Goal: Task Accomplishment & Management: Use online tool/utility

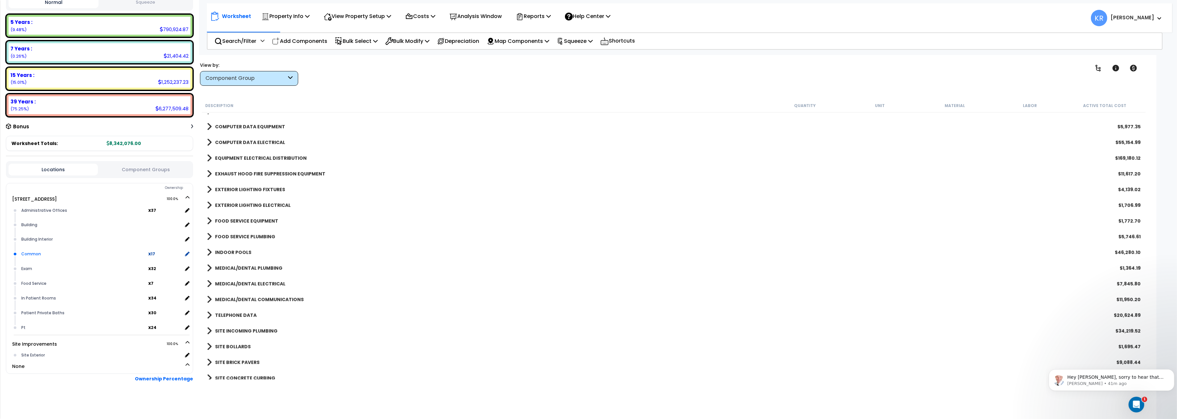
click at [33, 251] on div "Common" at bounding box center [84, 254] width 129 height 8
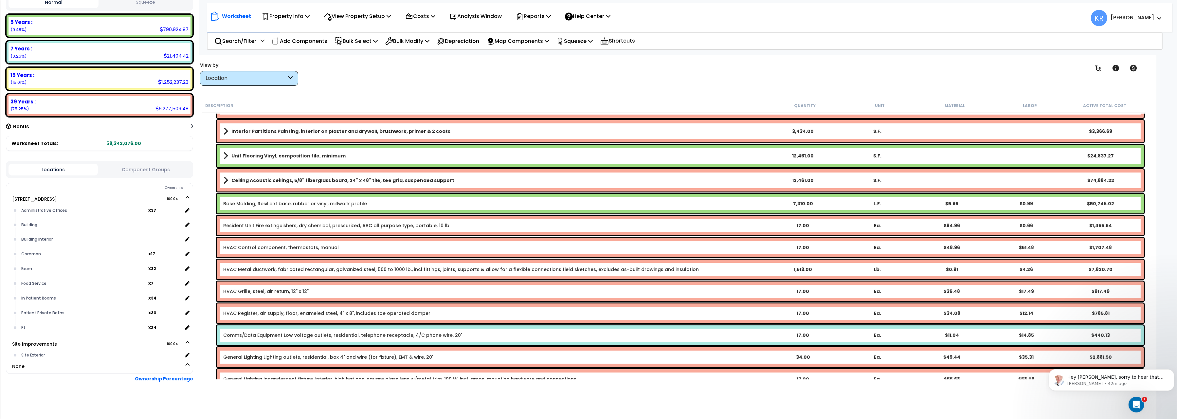
scroll to position [110, 0]
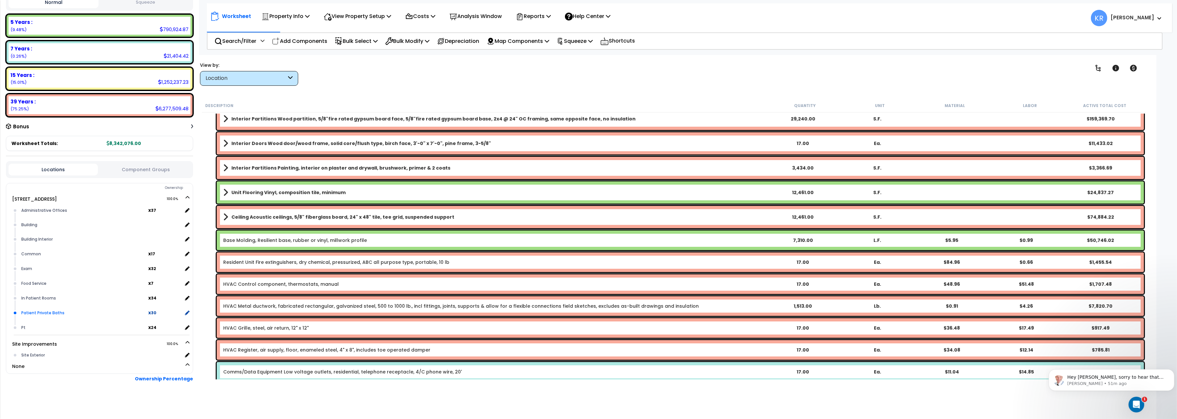
click at [53, 309] on div "Patient Private Baths" at bounding box center [84, 313] width 129 height 8
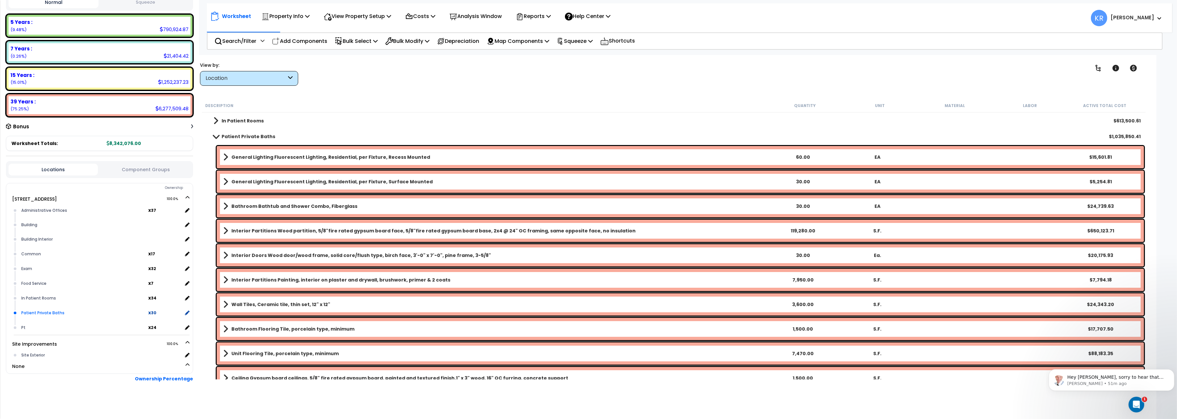
click at [188, 307] on div "Patient Private Baths x 30" at bounding box center [105, 312] width 170 height 15
click at [188, 310] on icon at bounding box center [187, 313] width 6 height 6
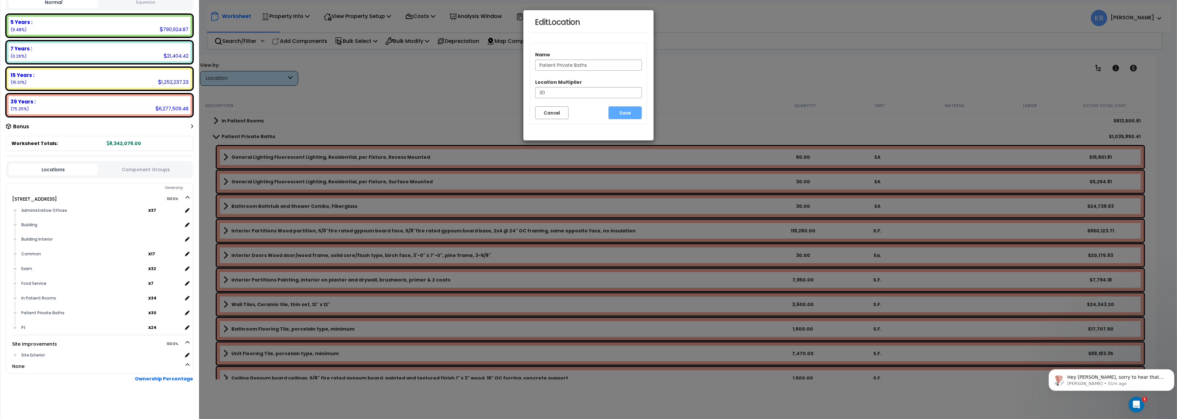
click at [575, 65] on input "Patient Private Baths" at bounding box center [588, 65] width 107 height 11
type input "Patient Private & Common Baths"
click at [630, 110] on button "Save" at bounding box center [624, 112] width 33 height 13
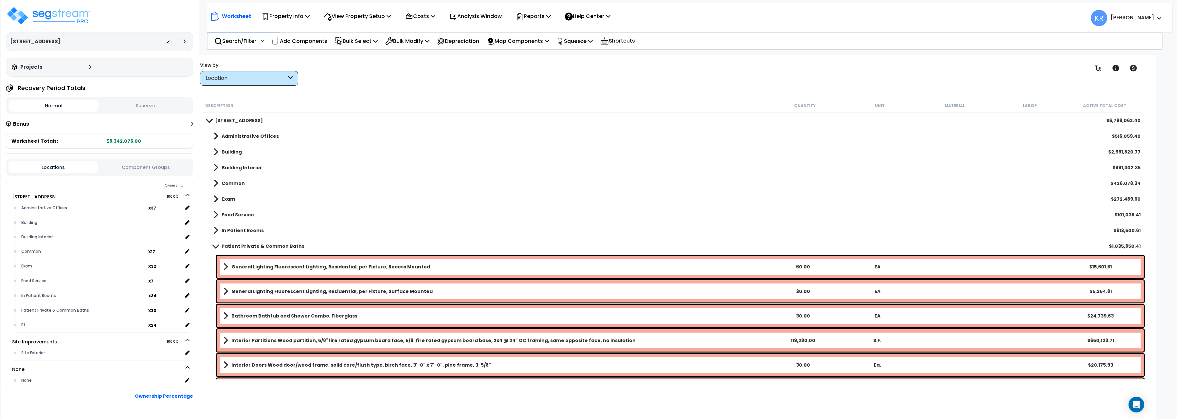
scroll to position [19, 0]
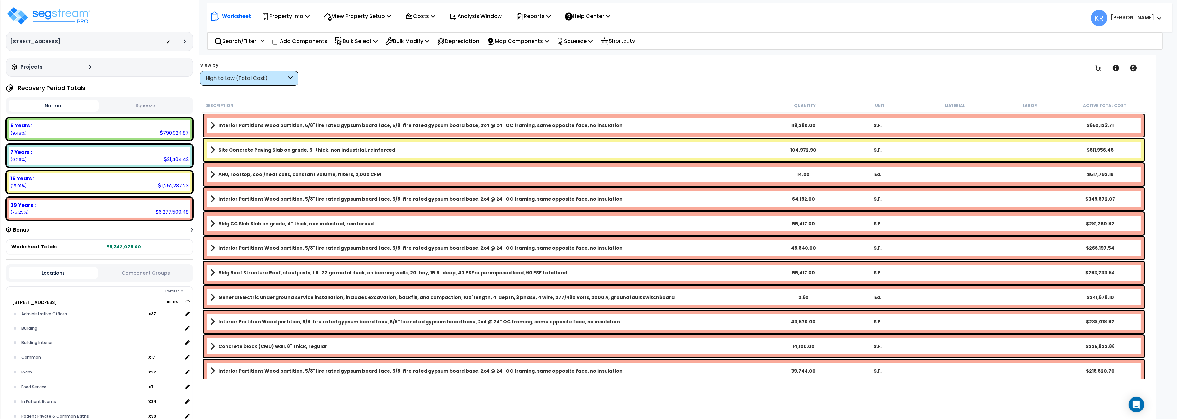
scroll to position [19, 0]
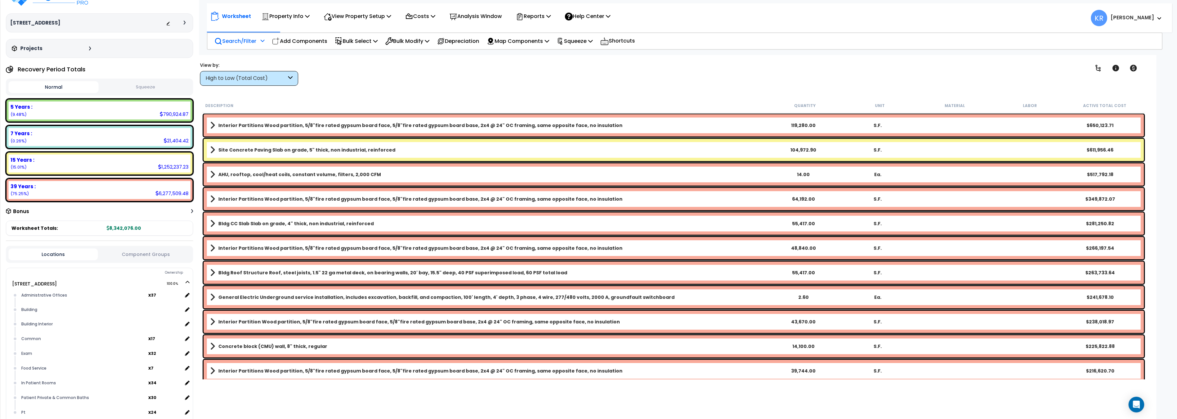
drag, startPoint x: 0, startPoint y: 0, endPoint x: 235, endPoint y: 36, distance: 237.7
click at [235, 36] on div "Search/Filter Additional Search / Filter" at bounding box center [239, 40] width 50 height 15
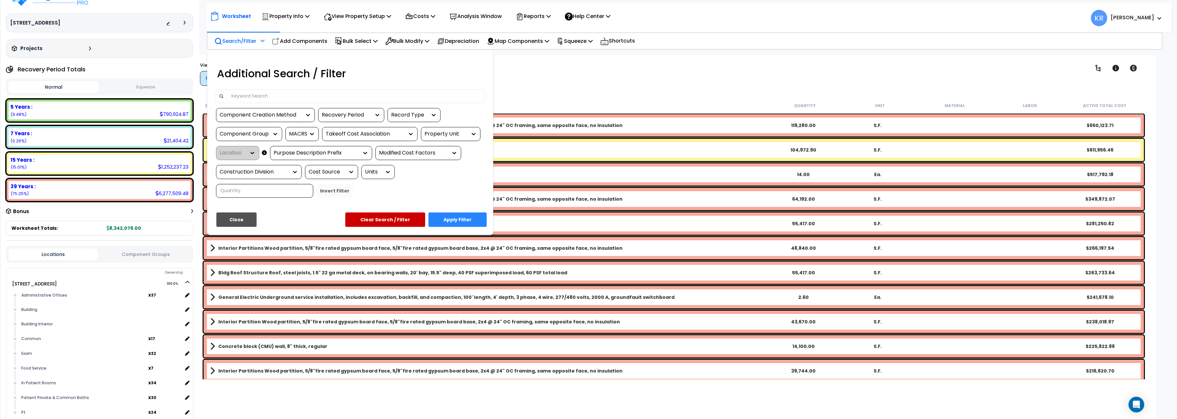
click at [279, 96] on input at bounding box center [354, 96] width 254 height 10
click at [303, 40] on div at bounding box center [588, 209] width 1177 height 419
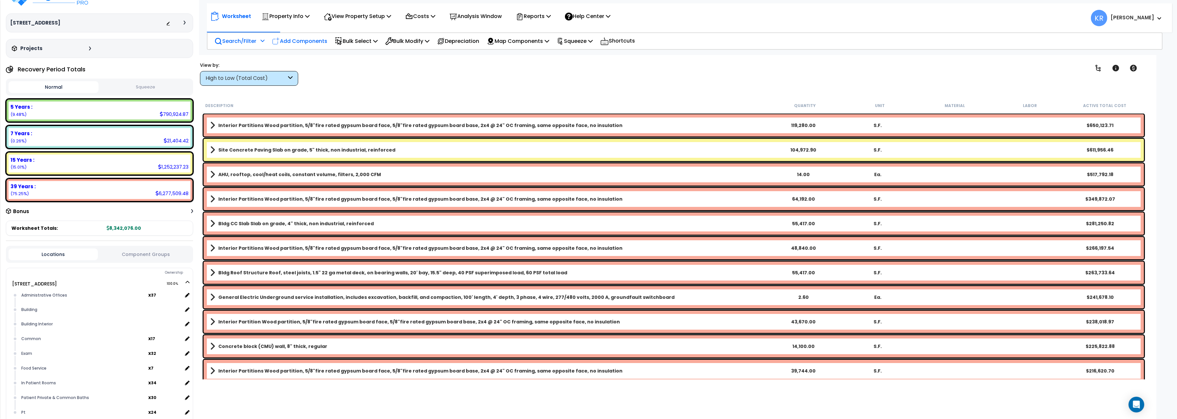
click at [299, 40] on p "Add Components" at bounding box center [299, 41] width 55 height 9
select select
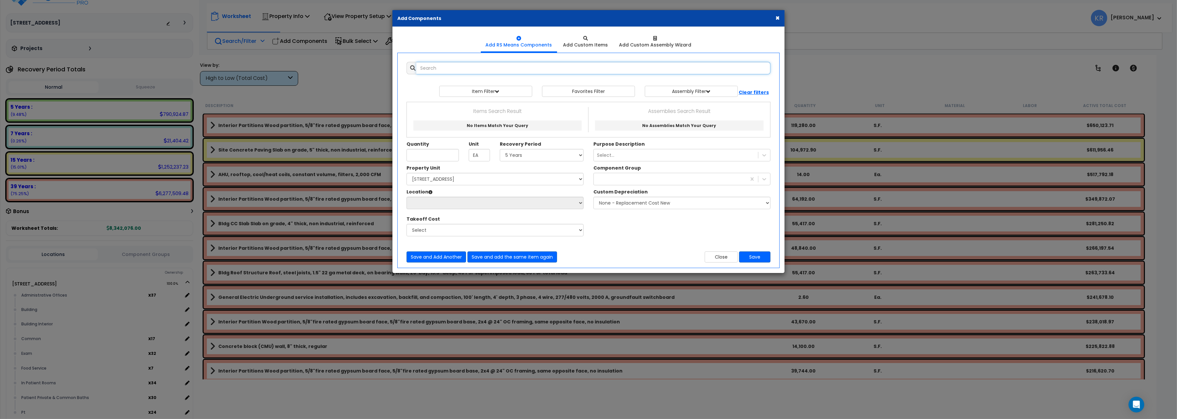
drag, startPoint x: 438, startPoint y: 69, endPoint x: 436, endPoint y: 74, distance: 5.1
click at [438, 69] on input "text" at bounding box center [593, 68] width 354 height 12
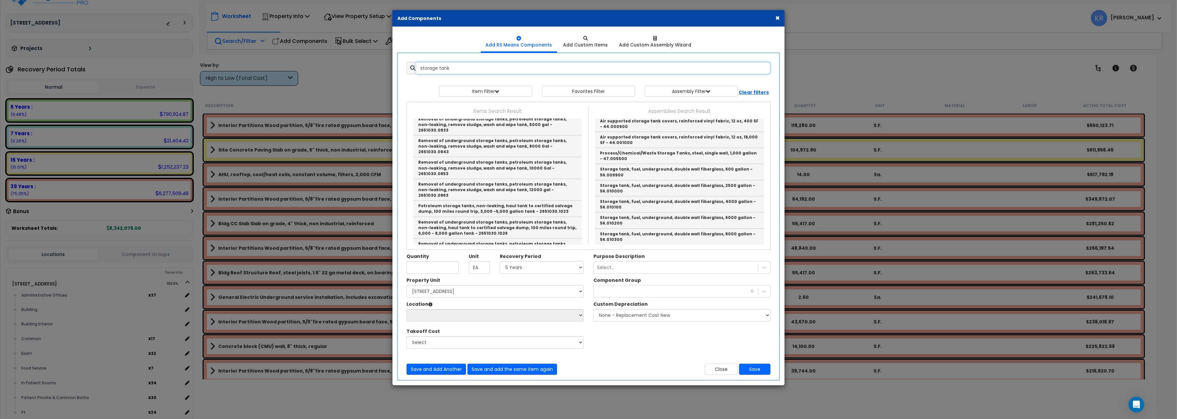
scroll to position [0, 0]
click at [673, 126] on link "Underground storage tank, average - 27.007400" at bounding box center [679, 125] width 169 height 10
type input "Underground storage tank, average - 27.007400"
checkbox input "false"
type input "Ea."
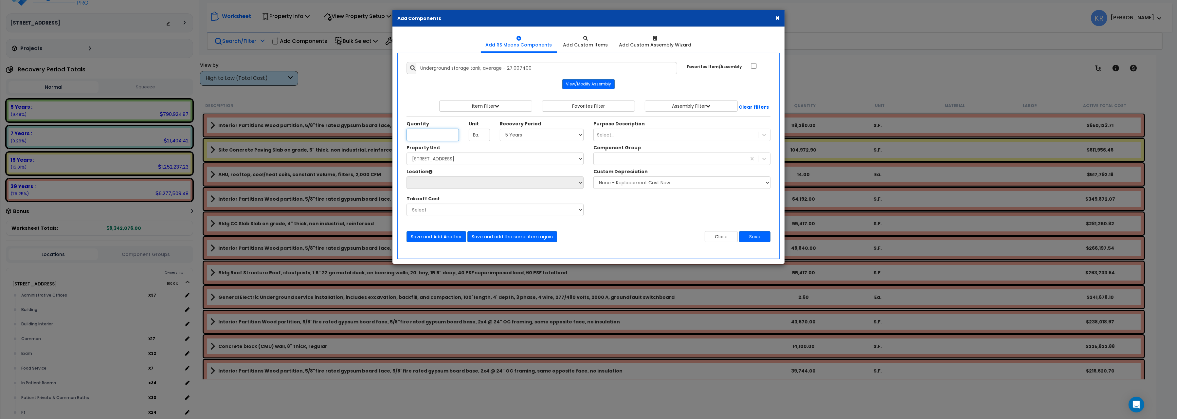
click at [420, 136] on input "Quantity" at bounding box center [433, 135] width 52 height 12
type input "1"
click at [500, 129] on select "Select 5 Years 7 Years 15 Years 20 Years 39 Years 27.5 Year" at bounding box center [542, 135] width 84 height 12
select select "39Y"
click option "39 Years" at bounding box center [0, 0] width 0 height 0
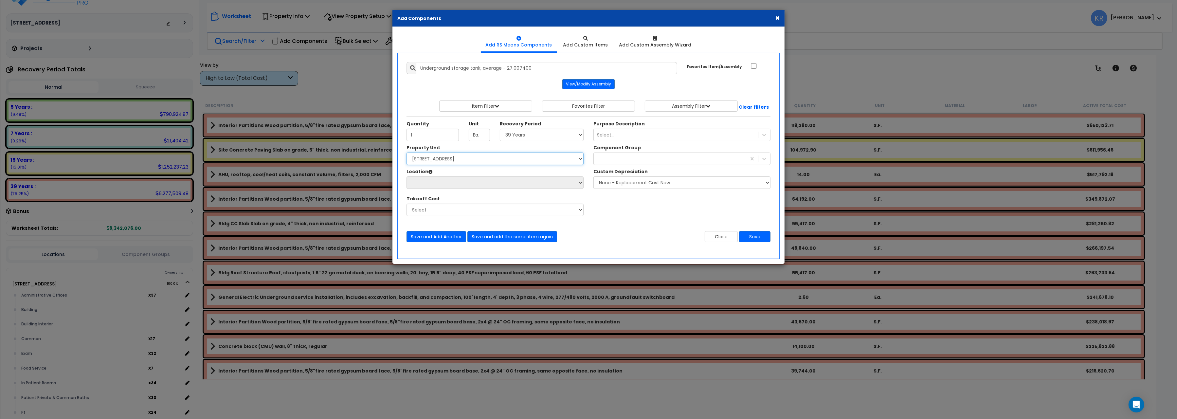
click at [407, 153] on select "Select [STREET_ADDRESS] Site Improvements" at bounding box center [495, 159] width 177 height 12
select select "162439"
click option "[STREET_ADDRESS]" at bounding box center [0, 0] width 0 height 0
click at [407, 176] on select "Select Administrative Offices Building Building Interior Common Exam Food Servi…" at bounding box center [495, 182] width 177 height 12
select select "6"
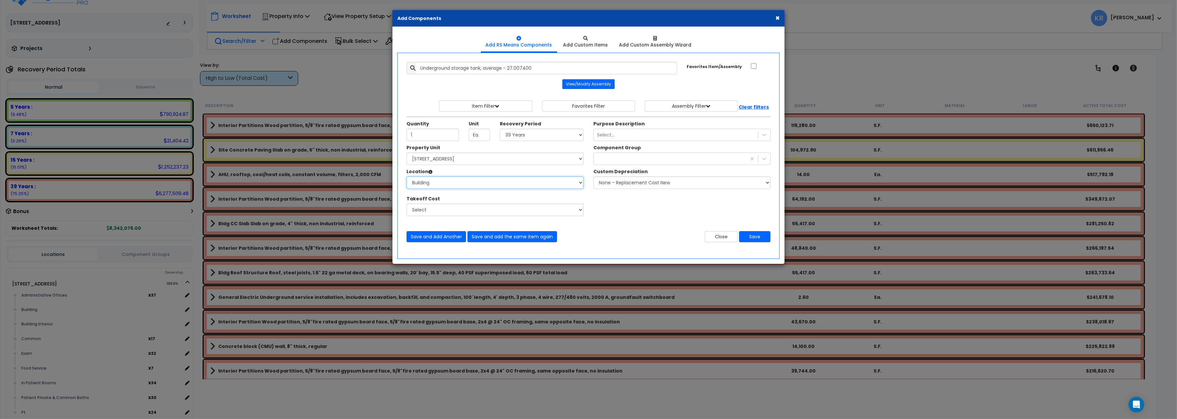
click option "Building" at bounding box center [0, 0] width 0 height 0
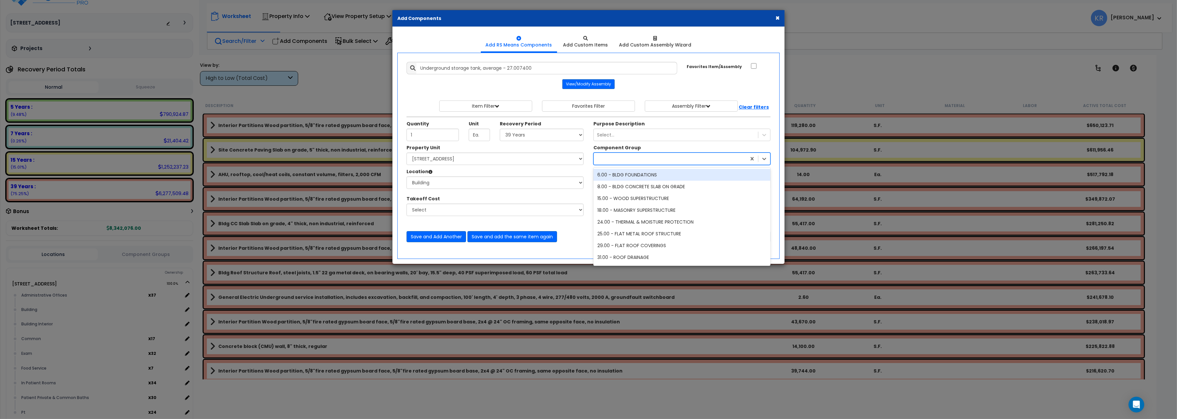
click at [624, 157] on div at bounding box center [670, 159] width 153 height 10
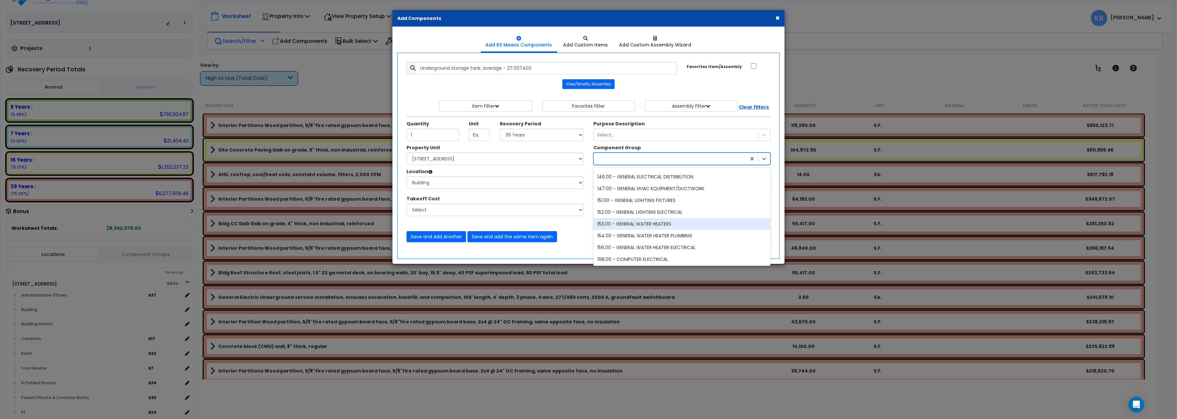
scroll to position [256, 0]
click at [640, 191] on div "144.00 - GENERAL PLUMBING" at bounding box center [681, 190] width 177 height 12
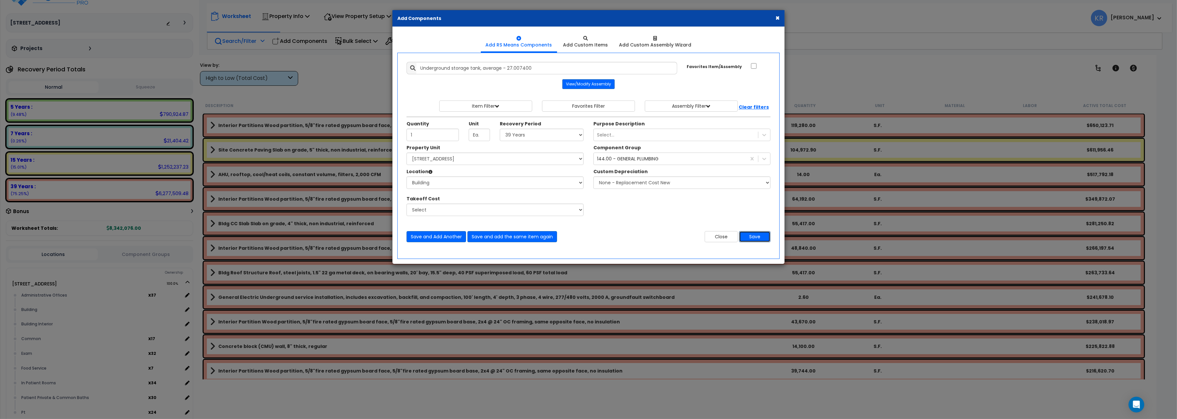
click at [752, 238] on button "Save" at bounding box center [754, 236] width 31 height 11
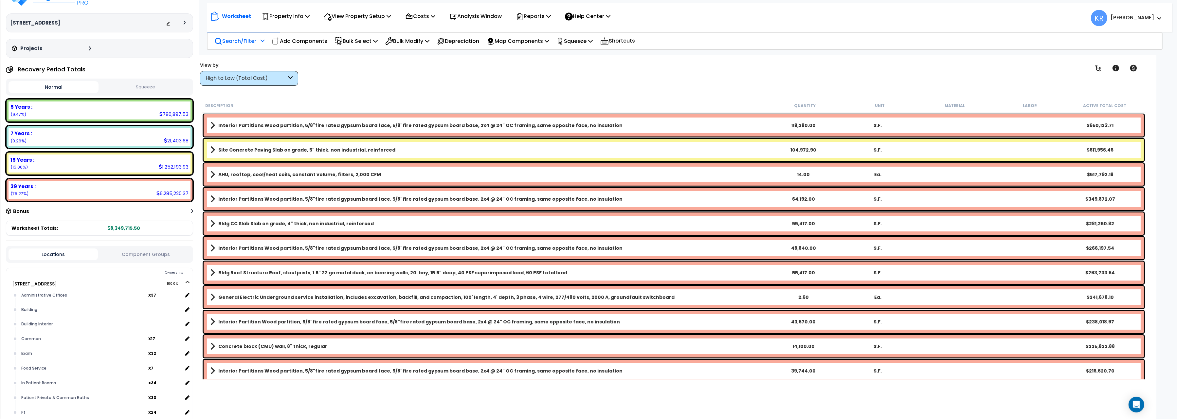
click at [248, 79] on div "High to Low (Total Cost)" at bounding box center [246, 79] width 81 height 8
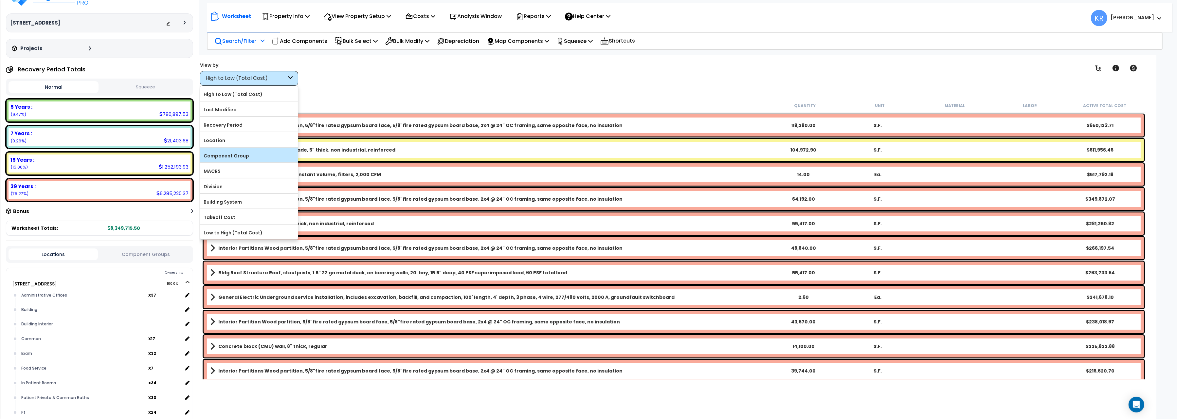
click at [241, 154] on label "Component Group" at bounding box center [249, 156] width 98 height 10
click at [0, 0] on input "Component Group" at bounding box center [0, 0] width 0 height 0
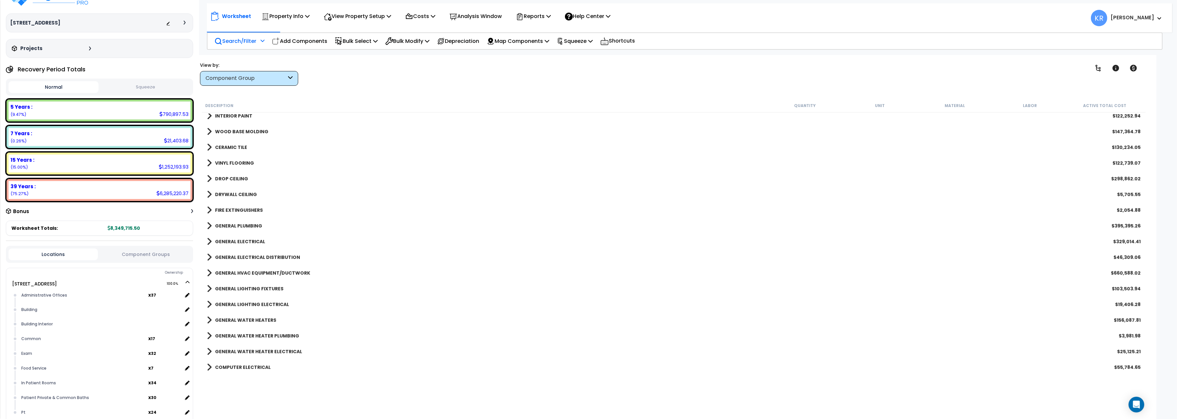
scroll to position [293, 0]
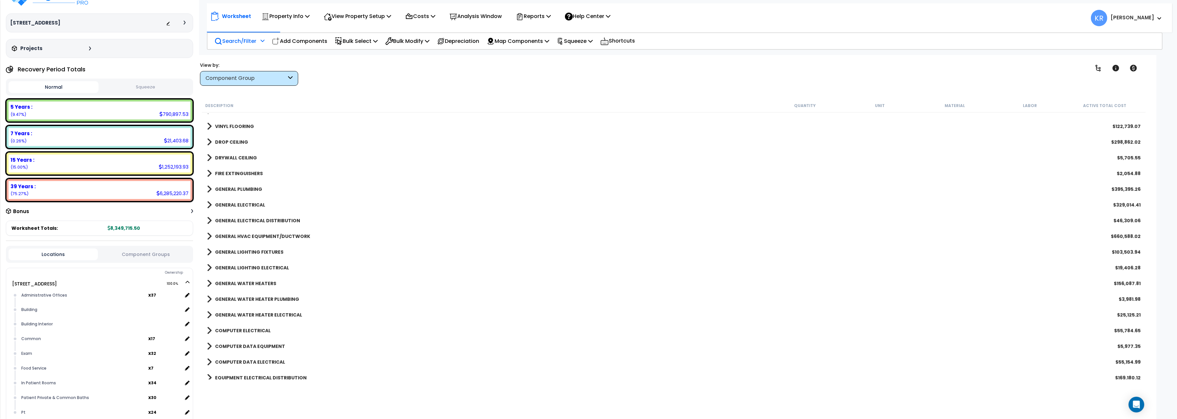
click at [231, 187] on b "GENERAL PLUMBING" at bounding box center [238, 189] width 47 height 7
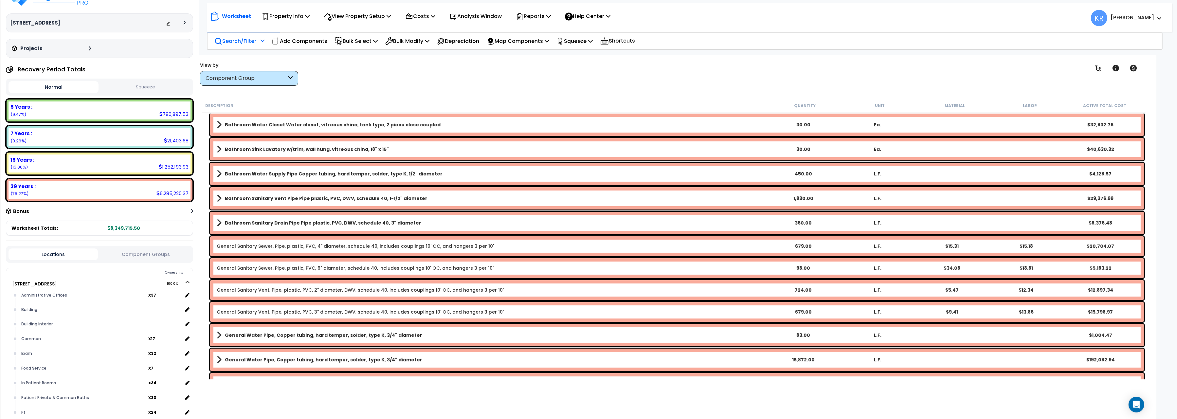
scroll to position [512, 0]
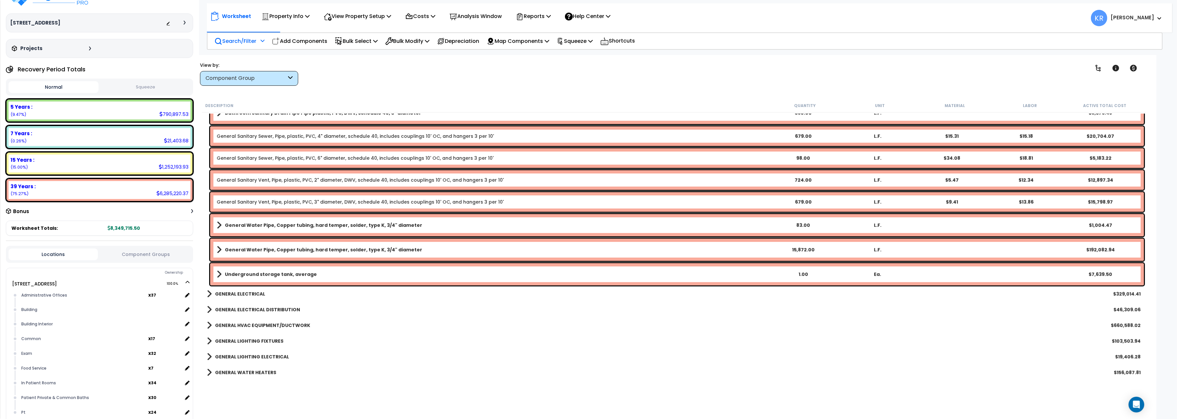
click at [297, 270] on link "Underground storage tank, average" at bounding box center [491, 274] width 549 height 9
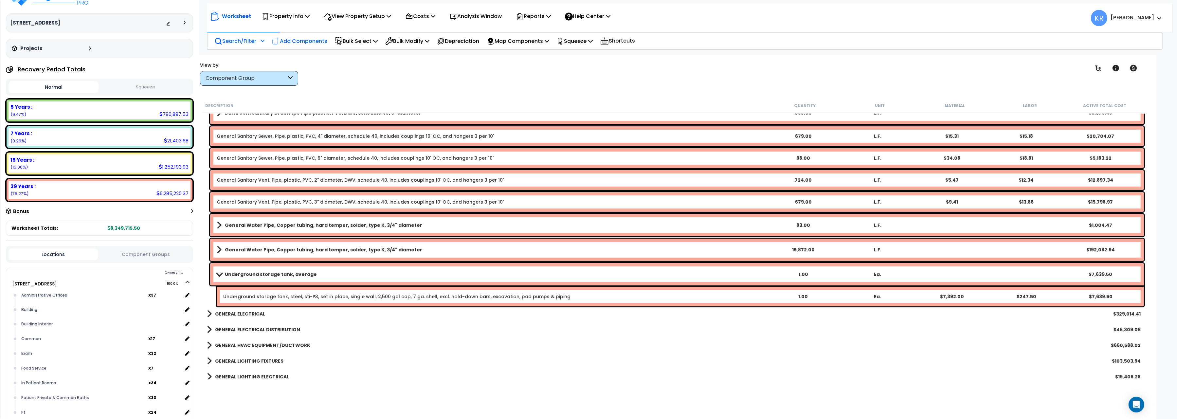
click at [313, 40] on p "Add Components" at bounding box center [299, 41] width 55 height 9
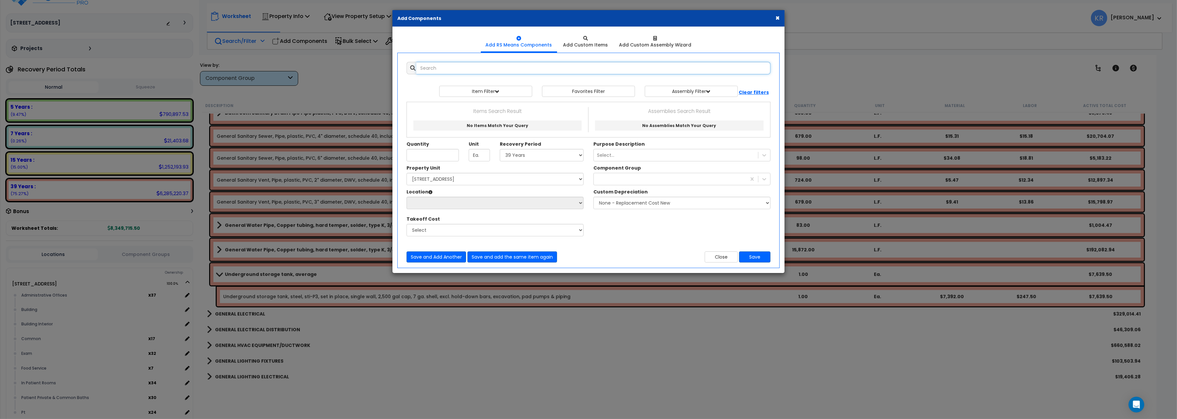
select select
click at [711, 257] on button "Close" at bounding box center [721, 256] width 33 height 11
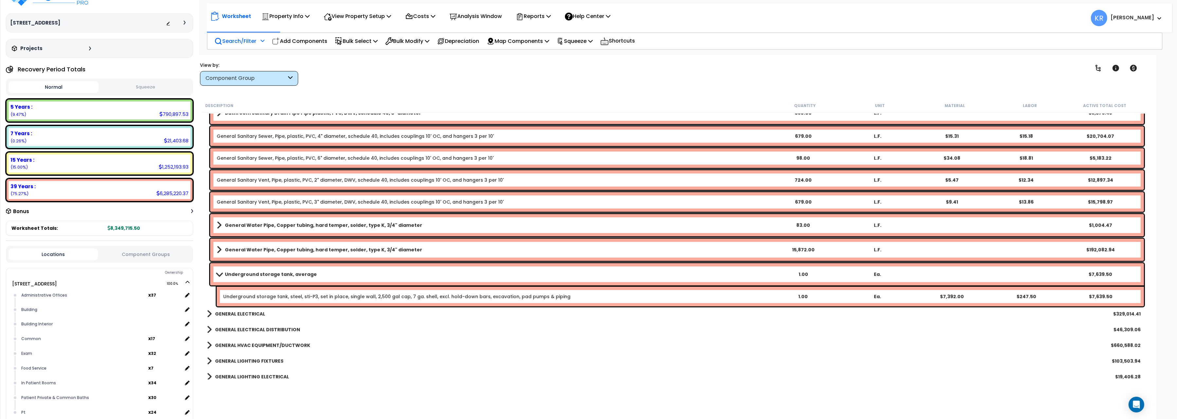
click at [224, 273] on link "Underground storage tank, average" at bounding box center [491, 274] width 549 height 9
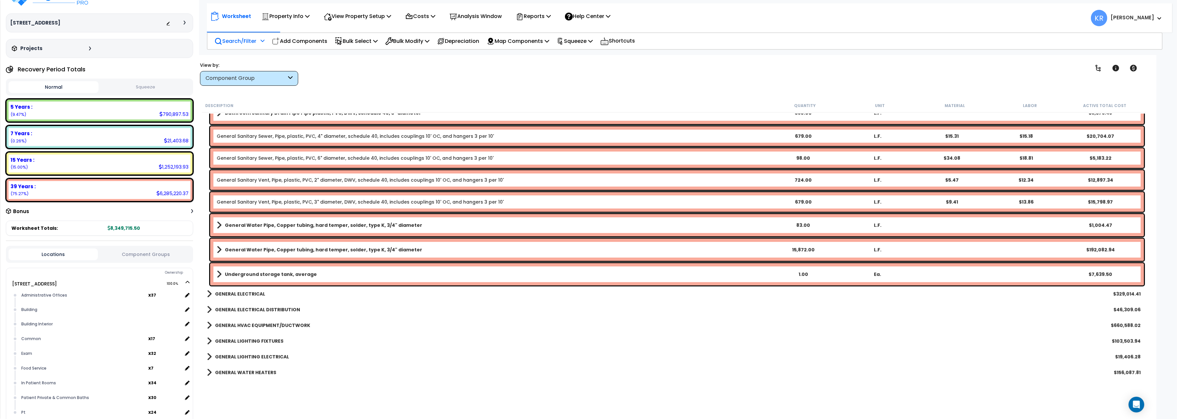
click at [282, 267] on div "Underground storage tank, average 1.00 Ea. $7,639.50" at bounding box center [677, 274] width 934 height 22
click at [269, 279] on div "Underground storage tank, average 1.00 Ea. $7,639.50" at bounding box center [677, 274] width 934 height 22
click at [235, 273] on b "Underground storage tank, average" at bounding box center [271, 274] width 92 height 7
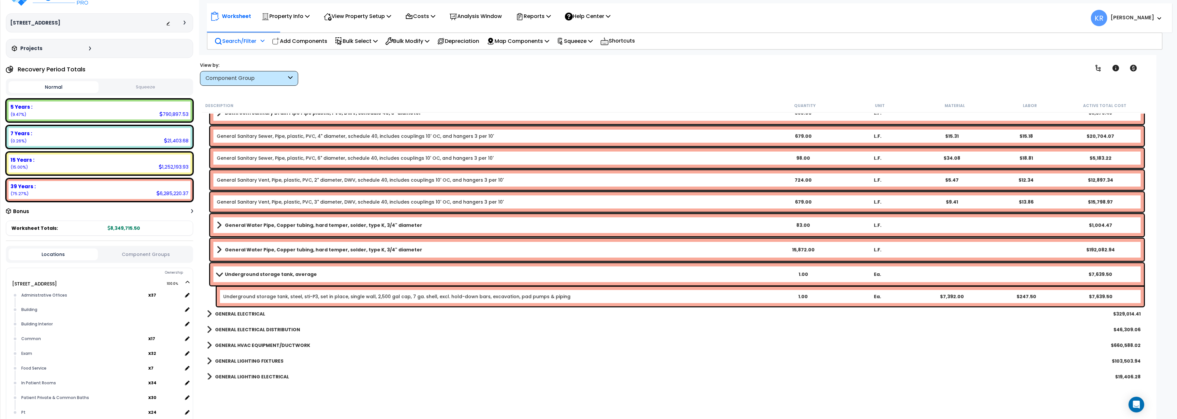
click at [235, 273] on b "Underground storage tank, average" at bounding box center [271, 274] width 92 height 7
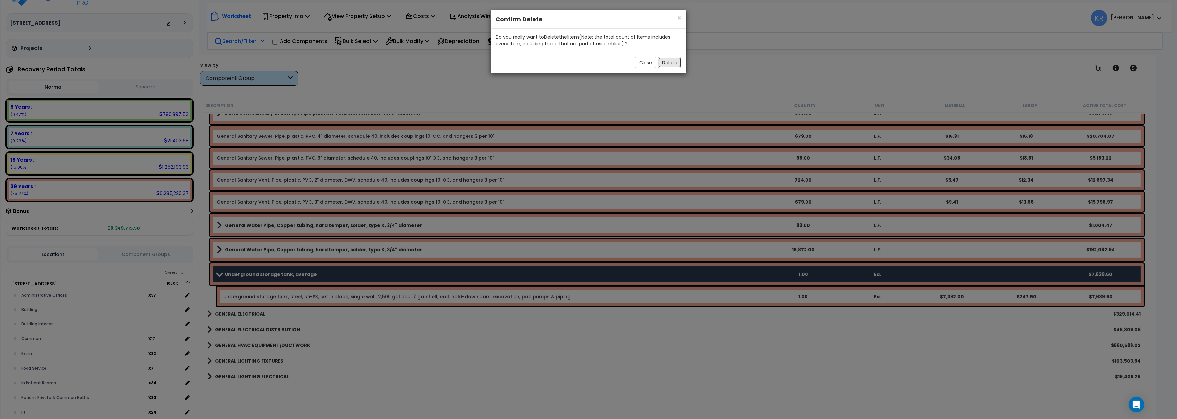
click at [664, 67] on button "Delete" at bounding box center [670, 62] width 24 height 11
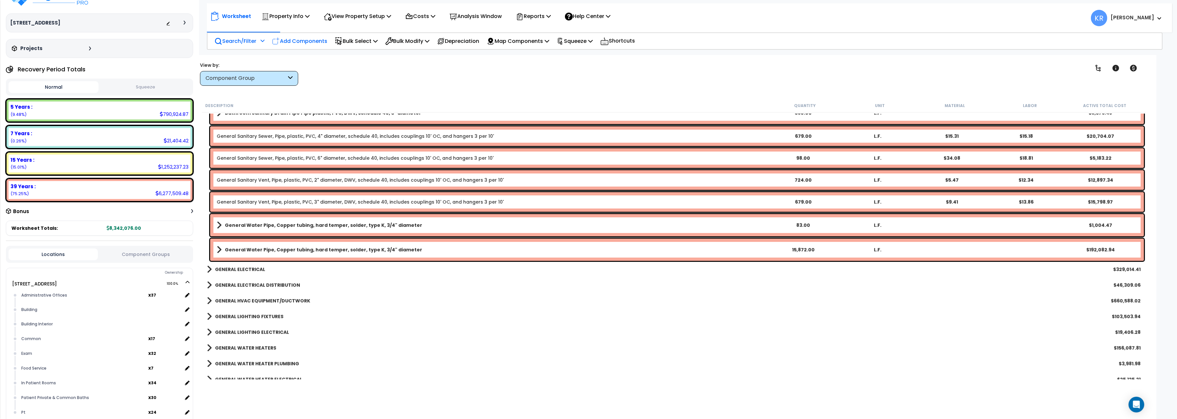
click at [292, 41] on p "Add Components" at bounding box center [299, 41] width 55 height 9
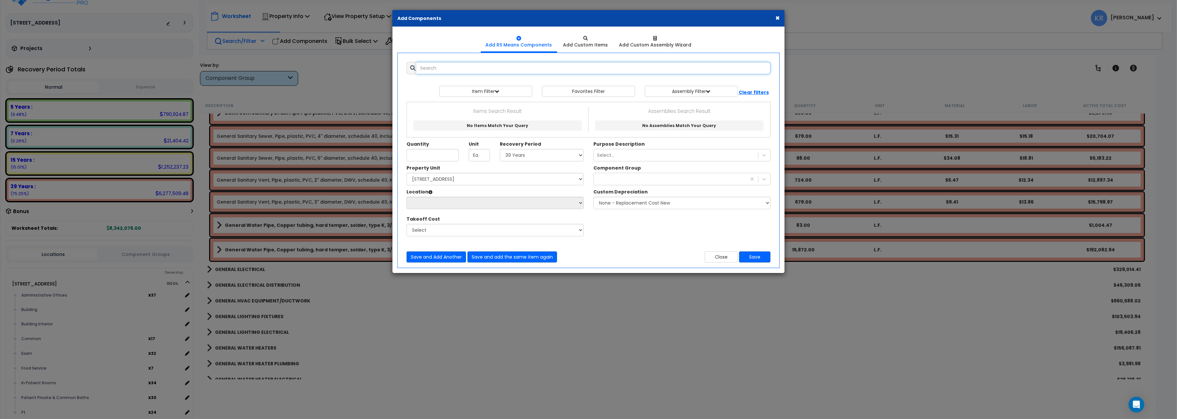
click at [434, 63] on input "text" at bounding box center [593, 68] width 354 height 12
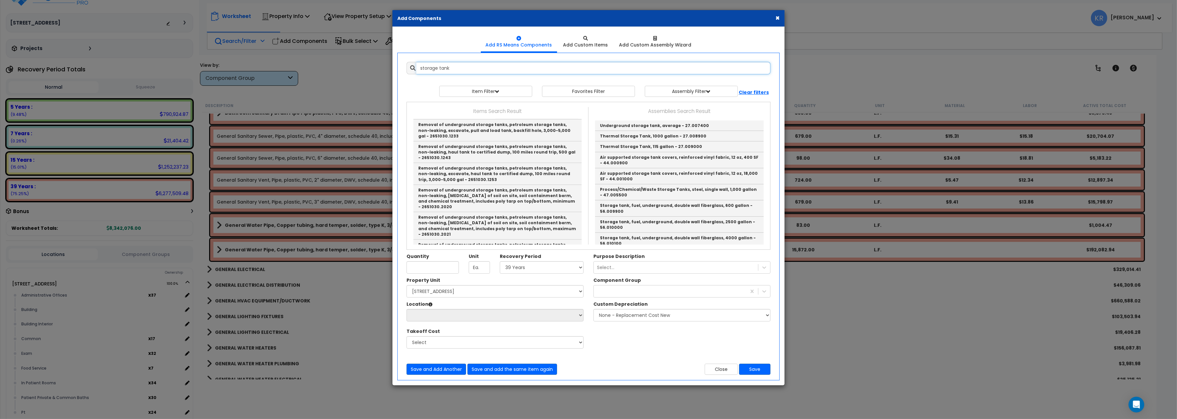
scroll to position [732, 0]
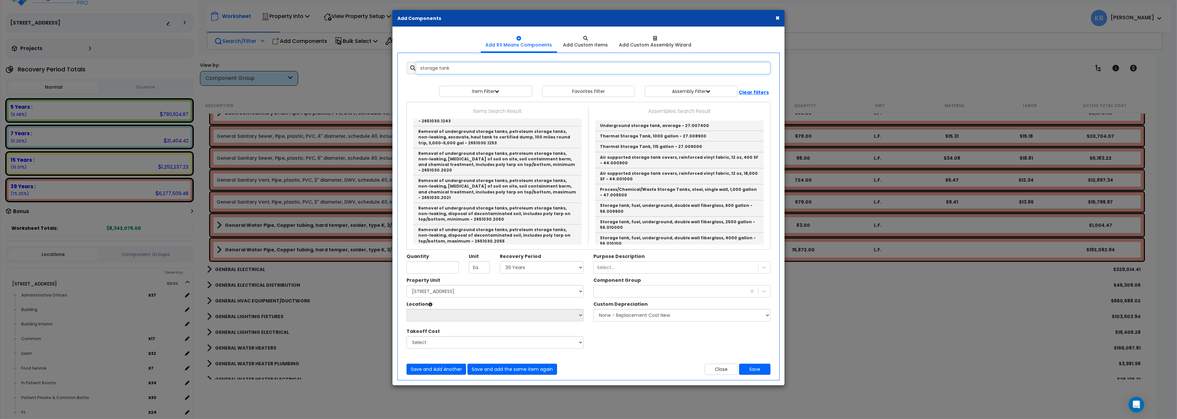
click at [437, 69] on input "storage tank" at bounding box center [593, 68] width 354 height 12
drag, startPoint x: 439, startPoint y: 69, endPoint x: 245, endPoint y: 66, distance: 193.8
click at [416, 66] on input "storage tank" at bounding box center [593, 68] width 354 height 12
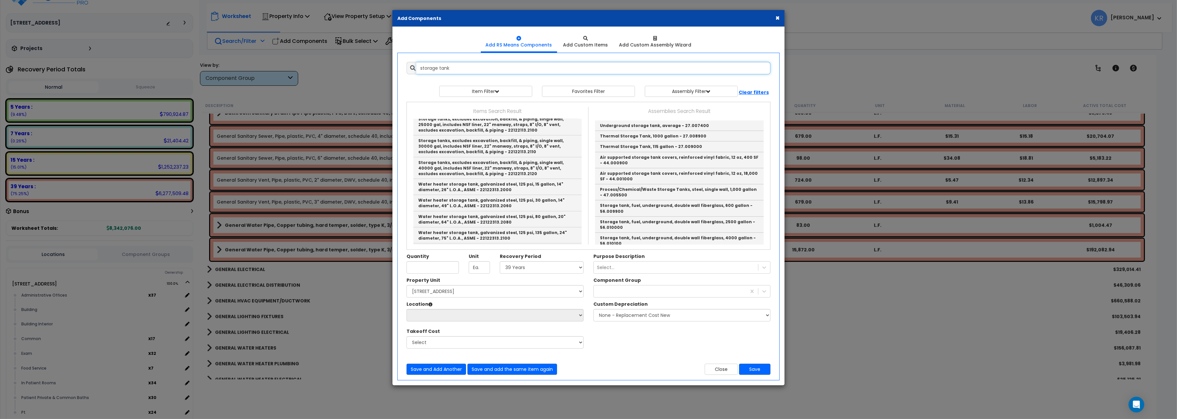
scroll to position [1647, 0]
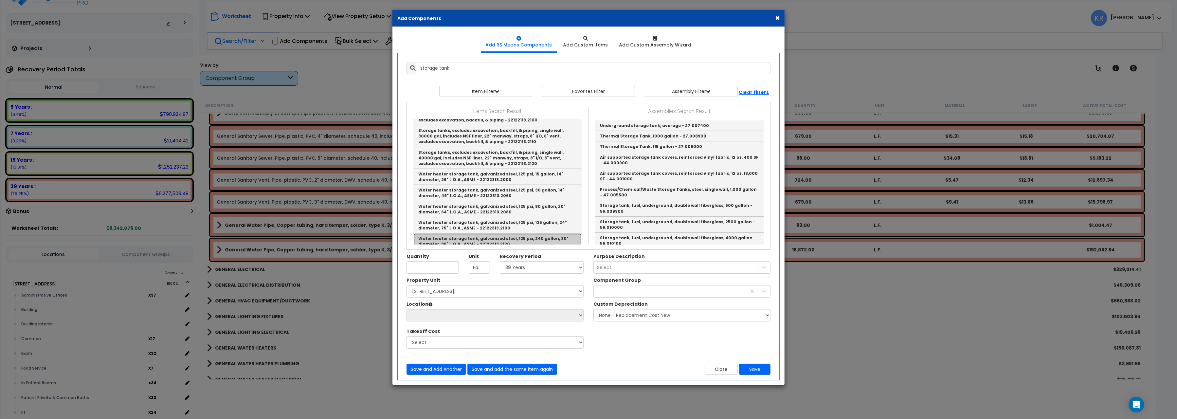
click at [507, 233] on link "Water heater storage tank, galvanized steel, 125 psi, 240 gallon, 30" diameter,…" at bounding box center [497, 241] width 168 height 16
type input "Water heater storage tank, galvanized steel, 125 psi, 240 gallon, 30" diameter,…"
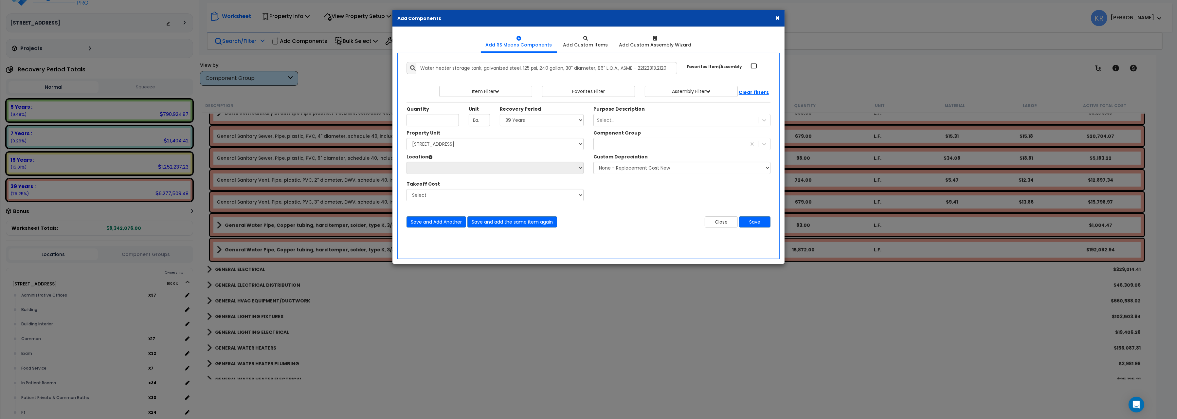
click at [754, 67] on input "Favorites Item/Assembly" at bounding box center [753, 66] width 7 height 6
checkbox input "true"
click at [424, 119] on input "Quantity" at bounding box center [433, 120] width 52 height 12
type input "1"
click at [407, 138] on select "Select [STREET_ADDRESS] Site Improvements" at bounding box center [495, 144] width 177 height 12
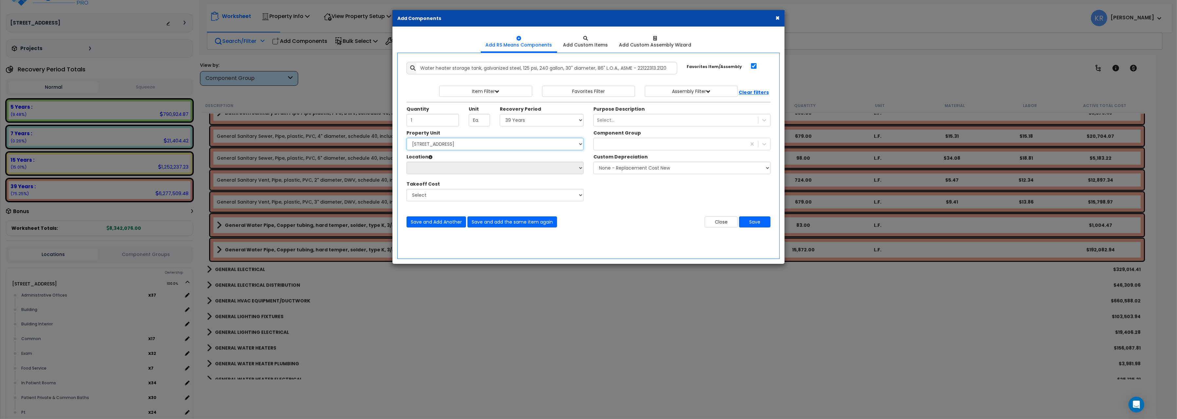
select select "162439"
click option "[STREET_ADDRESS]" at bounding box center [0, 0] width 0 height 0
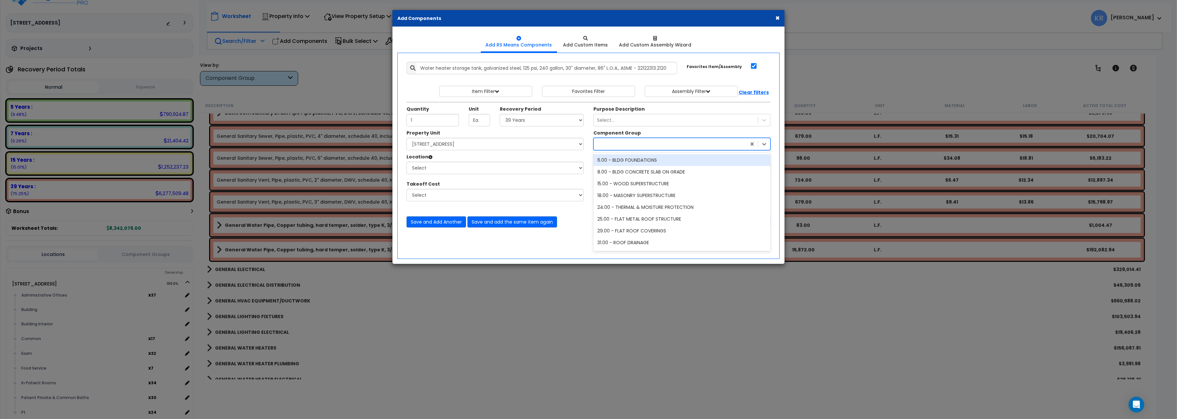
click at [616, 141] on div at bounding box center [670, 144] width 153 height 10
click at [628, 181] on div "144.00 - GENERAL PLUMBING" at bounding box center [681, 175] width 177 height 12
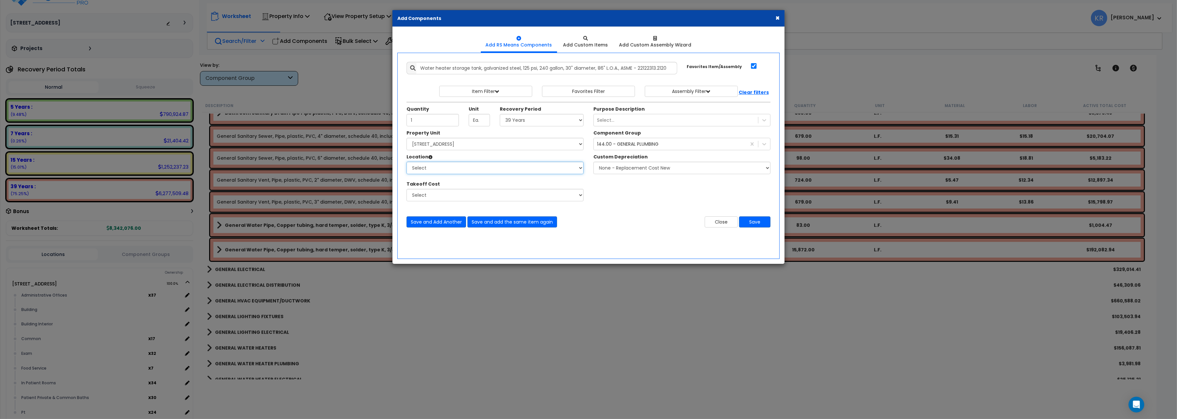
click at [407, 162] on select "Select Administrative Offices Building Building Interior Common Exam Food Servi…" at bounding box center [495, 168] width 177 height 12
select select "6"
click option "Building" at bounding box center [0, 0] width 0 height 0
click at [757, 222] on button "Save" at bounding box center [754, 221] width 31 height 11
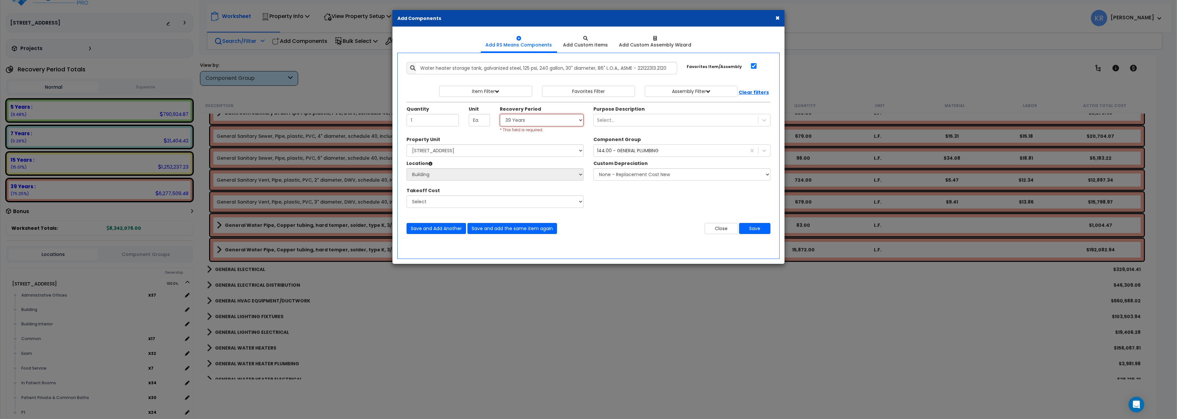
click at [500, 114] on select "Select 5 Years 7 Years 15 Years 20 Years 39 Years 27.5 Year" at bounding box center [542, 120] width 84 height 12
select select "39Y"
click option "39 Years" at bounding box center [0, 0] width 0 height 0
click at [758, 226] on button "Save" at bounding box center [754, 228] width 31 height 11
click at [708, 229] on button "Close" at bounding box center [721, 228] width 33 height 11
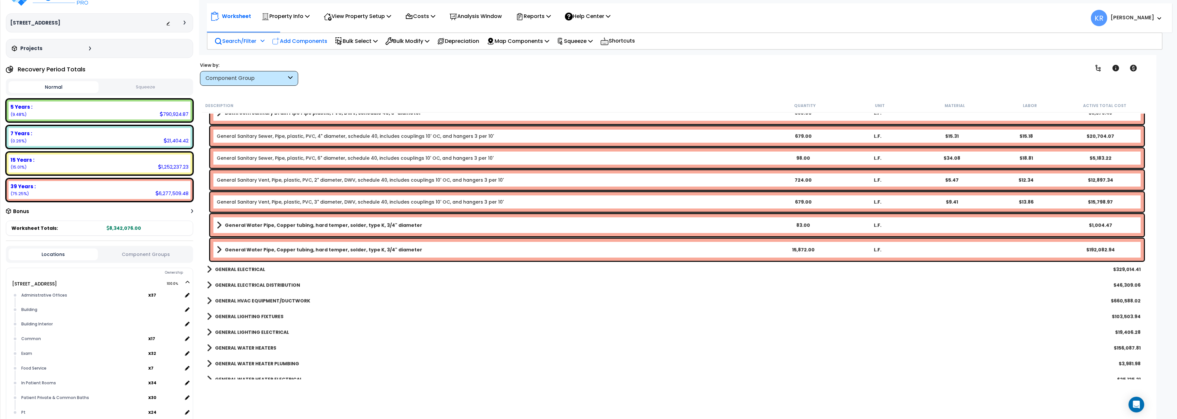
click at [309, 41] on p "Add Components" at bounding box center [299, 41] width 55 height 9
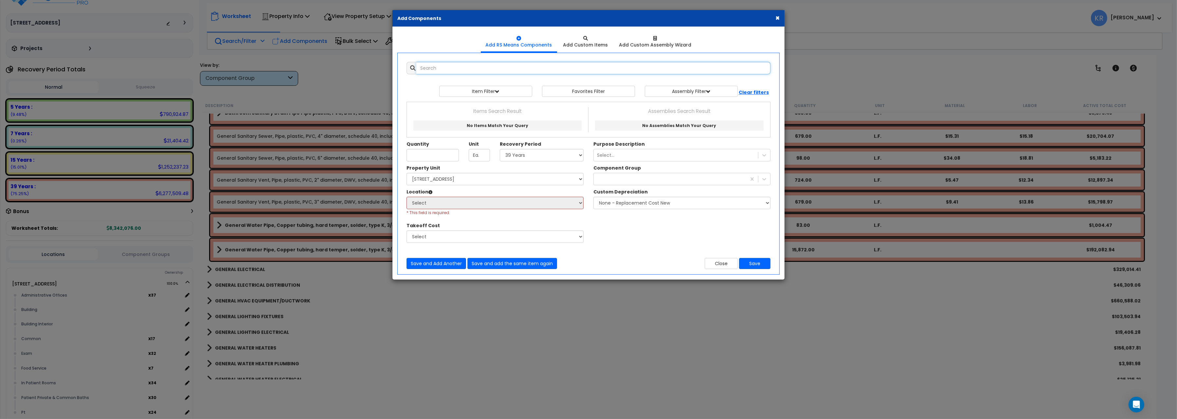
select select
click at [459, 67] on input "text" at bounding box center [593, 68] width 354 height 12
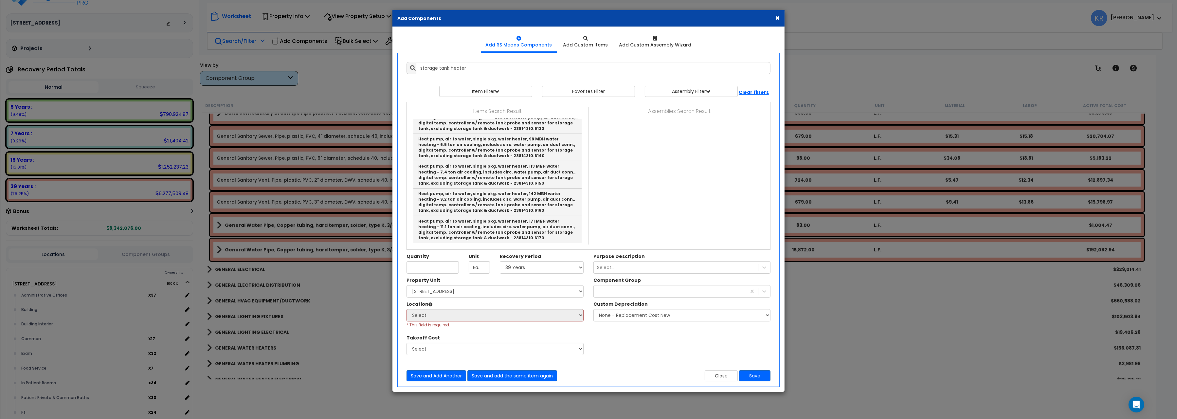
type input "Water heater storage tank, galvanized steel, 125 psi, 240 gallon, 30" diameter,…"
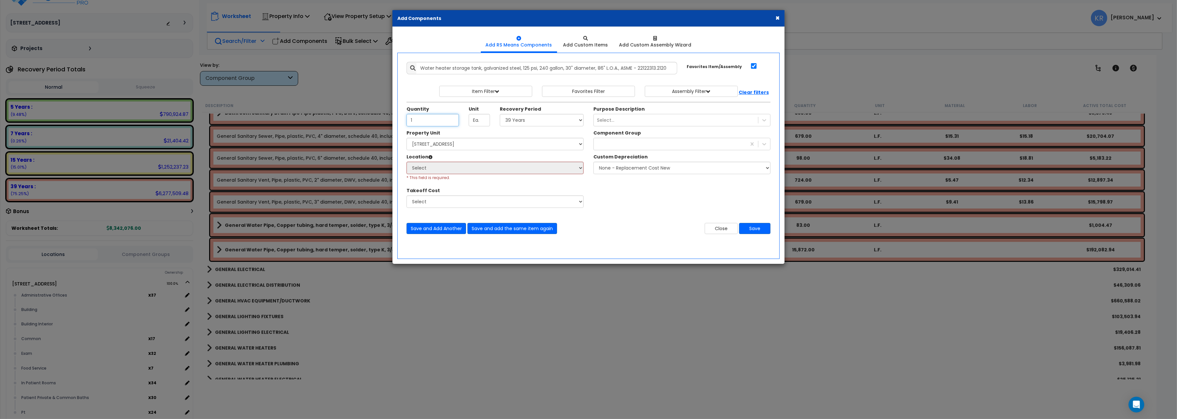
type input "1"
click at [500, 114] on select "Select 5 Years 7 Years 15 Years 20 Years 39 Years 27.5 Year" at bounding box center [542, 120] width 84 height 12
select select "39Y"
click option "39 Years" at bounding box center [0, 0] width 0 height 0
click at [407, 138] on select "Select [STREET_ADDRESS] Site Improvements" at bounding box center [495, 144] width 177 height 12
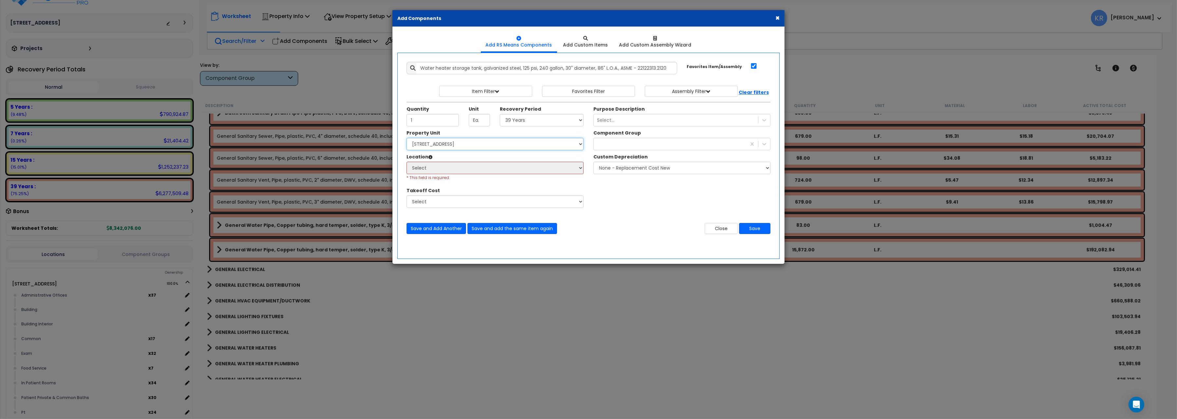
select select "162439"
click option "[STREET_ADDRESS]" at bounding box center [0, 0] width 0 height 0
click at [407, 162] on select "Select Administrative Offices Building Building Interior Common Exam Food Servi…" at bounding box center [495, 168] width 177 height 12
select select "6"
click option "Building" at bounding box center [0, 0] width 0 height 0
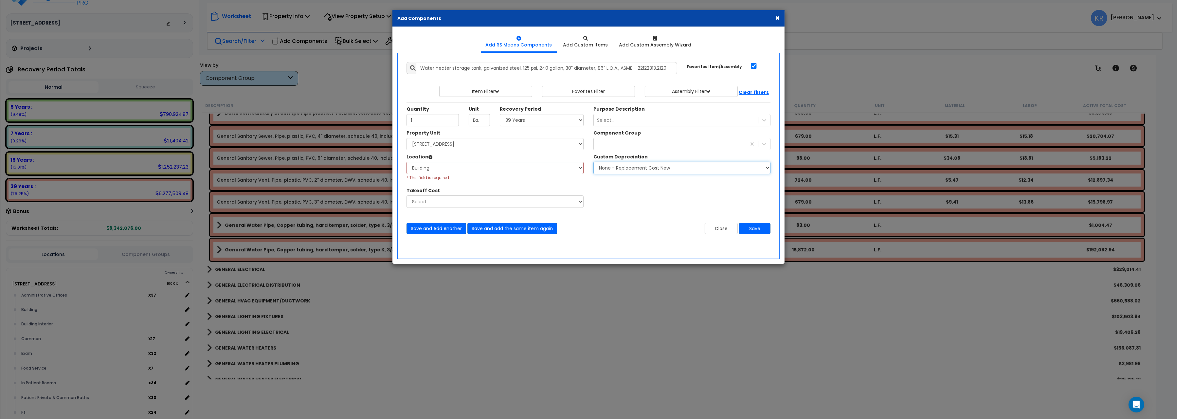
click at [593, 162] on select "None - Replacement Cost New Excellent - 90% Good - 75% Fair - 50% Bad - 25% Rep…" at bounding box center [681, 168] width 177 height 12
click at [627, 144] on div at bounding box center [670, 144] width 153 height 10
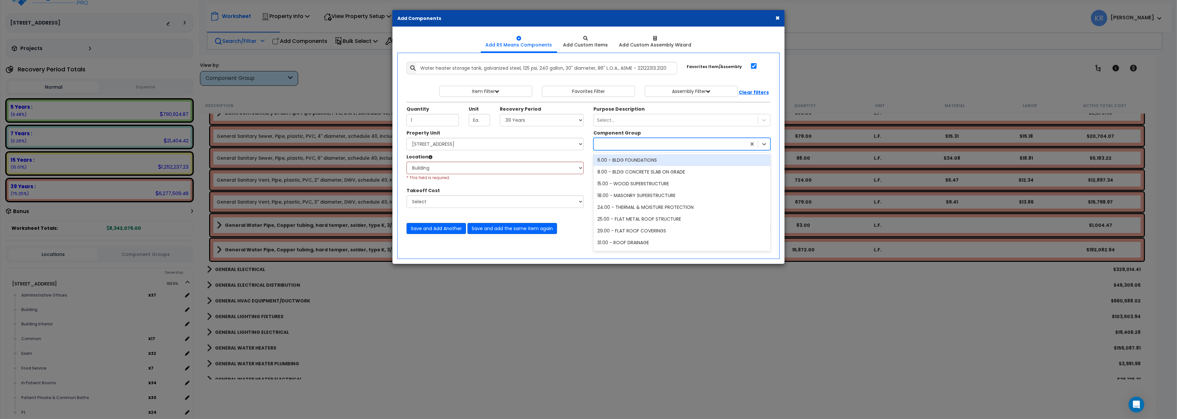
click at [627, 144] on div at bounding box center [670, 144] width 153 height 10
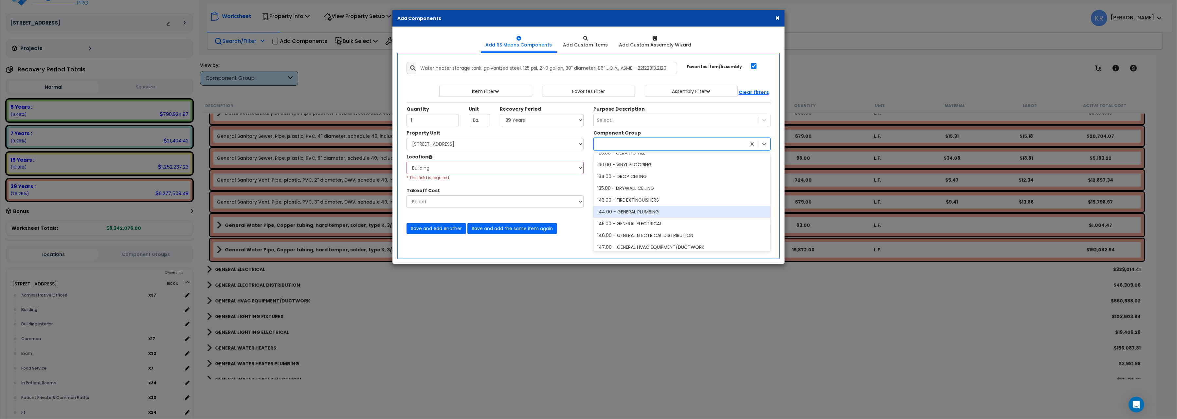
click at [641, 210] on div "144.00 - GENERAL PLUMBING" at bounding box center [681, 212] width 177 height 12
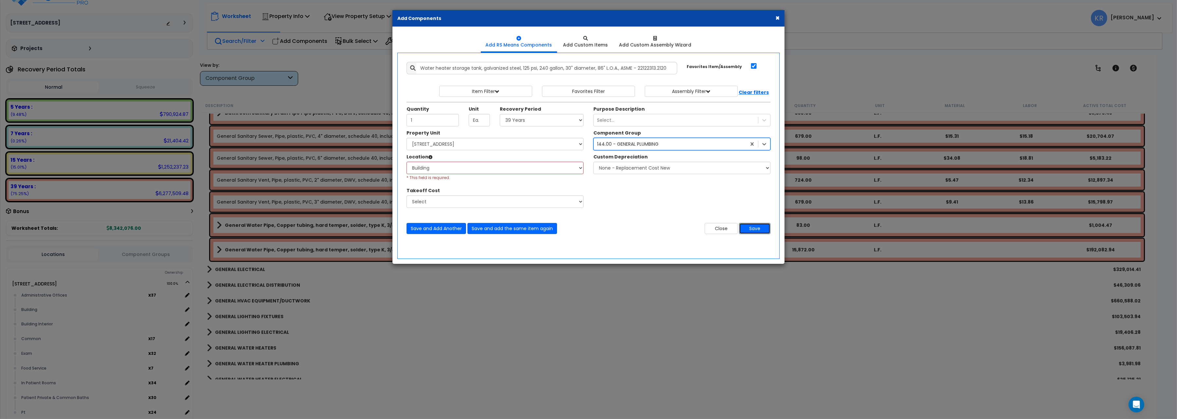
click at [751, 229] on button "Save" at bounding box center [754, 228] width 31 height 11
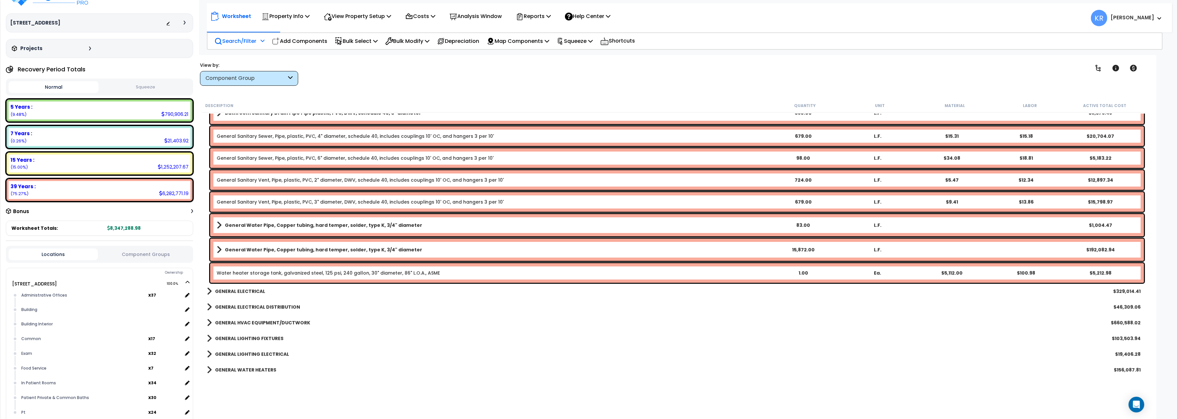
click at [229, 41] on p "Search/Filter" at bounding box center [235, 41] width 42 height 9
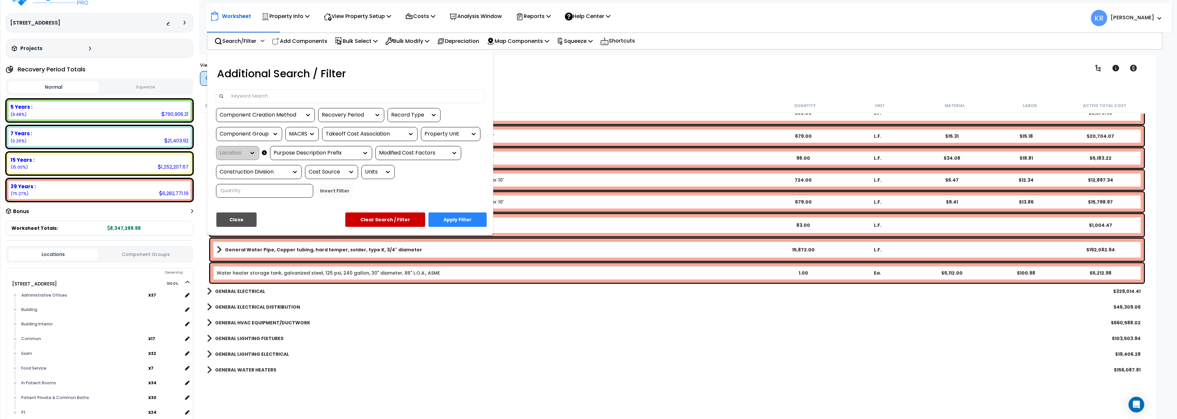
click at [261, 98] on input at bounding box center [354, 96] width 254 height 10
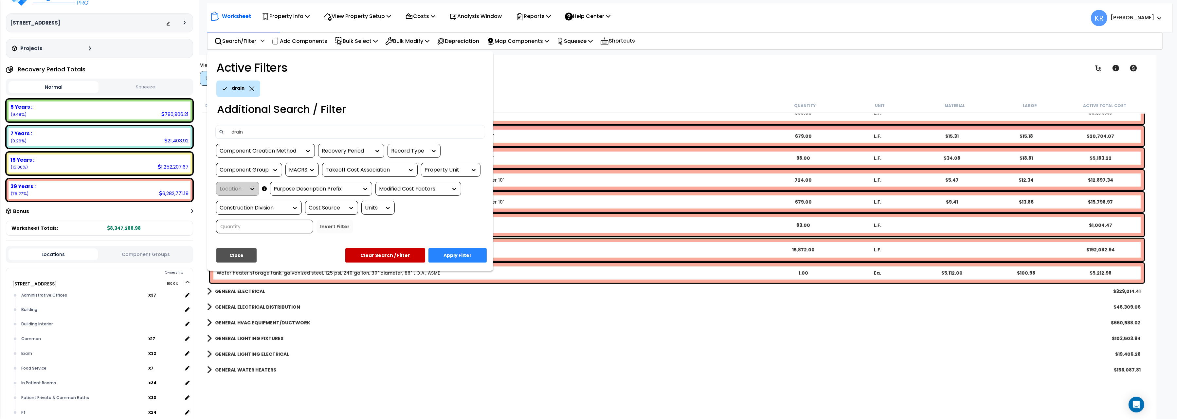
type input "drain"
click at [453, 253] on button "Apply Filter" at bounding box center [457, 255] width 58 height 14
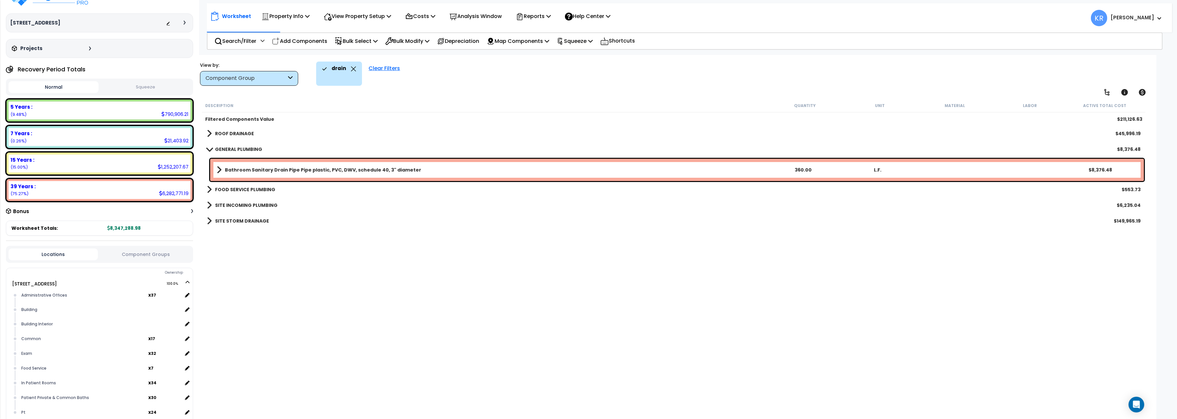
scroll to position [0, 0]
click at [214, 132] on link "ROOF DRAINAGE" at bounding box center [230, 133] width 47 height 9
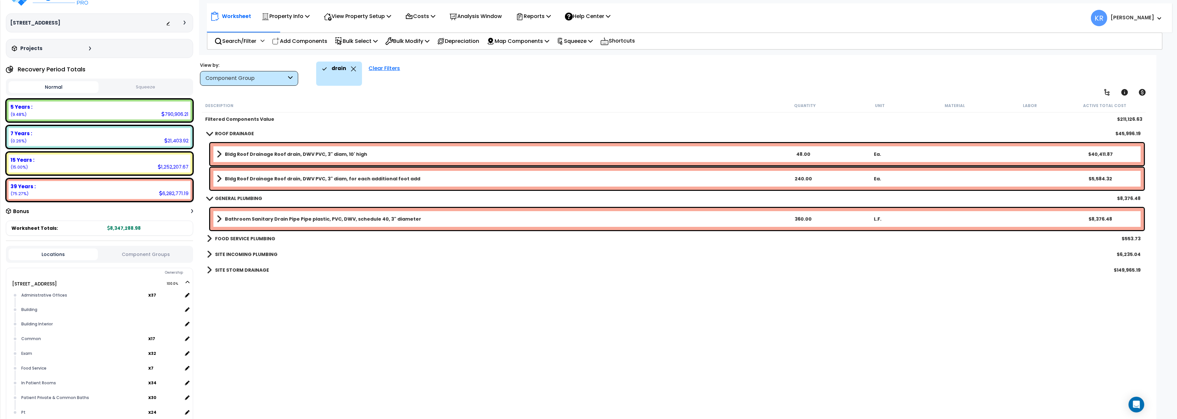
click at [248, 153] on b "Bldg Roof Drainage Roof drain, DWV PVC, 3" diam, 10' high" at bounding box center [296, 154] width 142 height 7
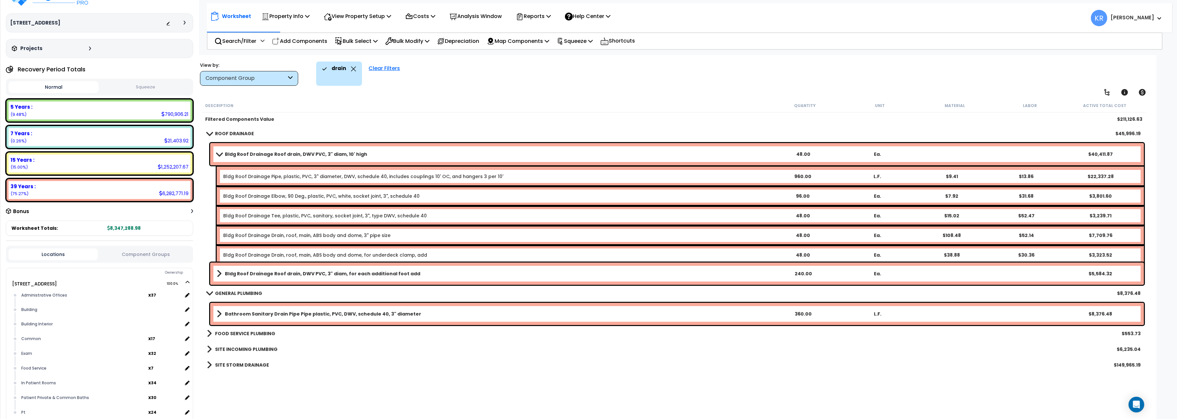
click at [248, 153] on b "Bldg Roof Drainage Roof drain, DWV PVC, 3" diam, 10' high" at bounding box center [296, 154] width 142 height 7
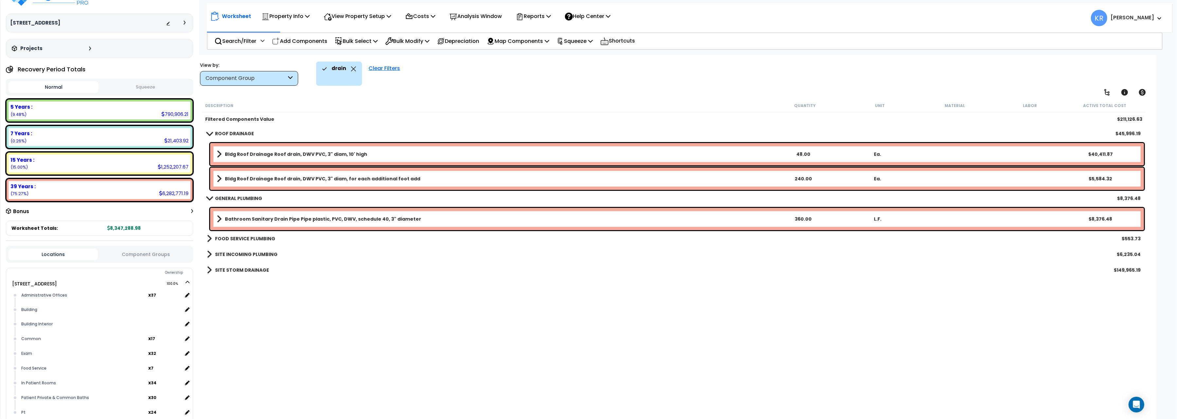
click at [248, 153] on b "Bldg Roof Drainage Roof drain, DWV PVC, 3" diam, 10' high" at bounding box center [296, 154] width 142 height 7
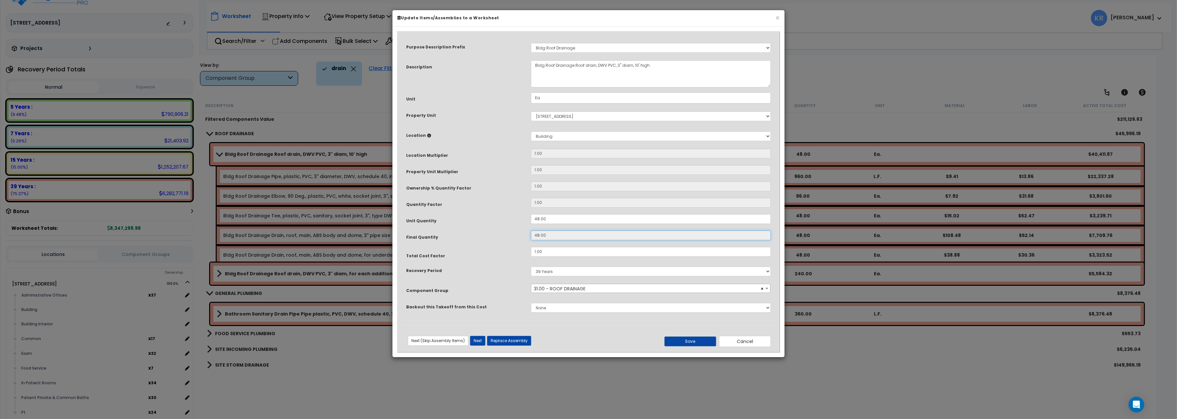
drag, startPoint x: 547, startPoint y: 237, endPoint x: 504, endPoint y: 228, distance: 44.1
click at [531, 230] on input "48.00" at bounding box center [651, 235] width 240 height 10
drag, startPoint x: 555, startPoint y: 217, endPoint x: 486, endPoint y: 209, distance: 69.9
click at [531, 214] on input "48.00" at bounding box center [651, 219] width 240 height 10
type input "1"
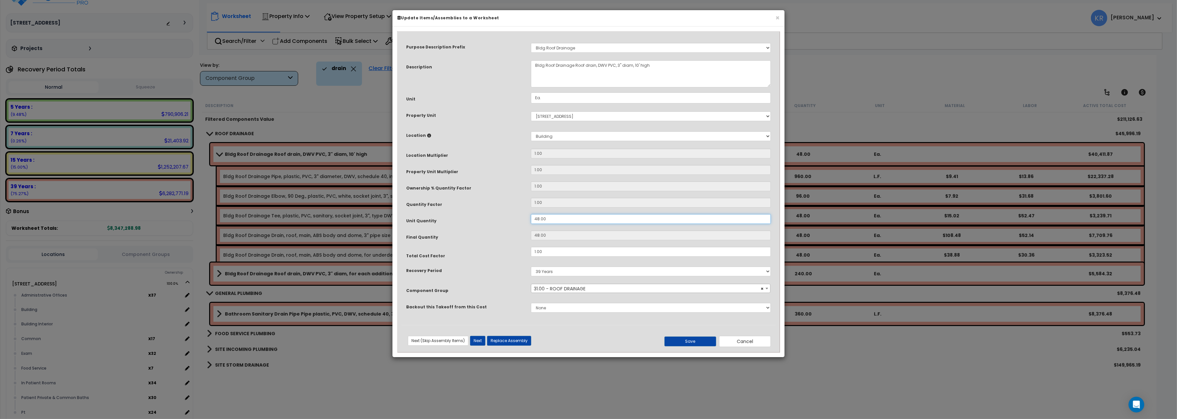
type input "48"
type input "16"
click at [700, 341] on button "Save" at bounding box center [690, 341] width 52 height 10
type input "16.00"
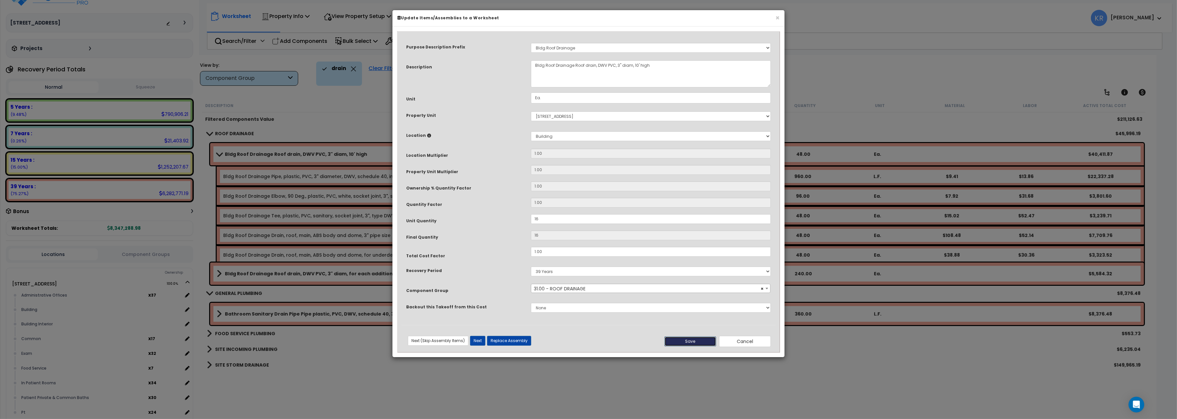
type input "16.00"
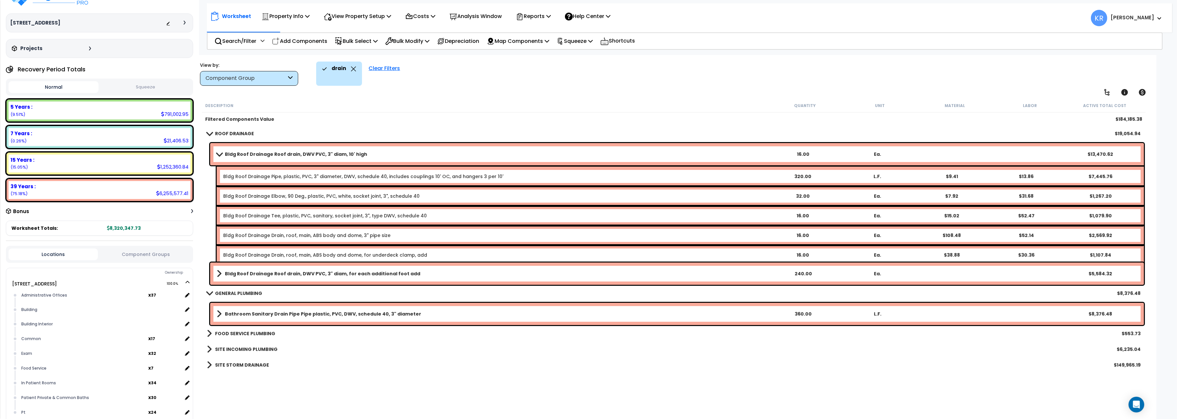
click at [222, 150] on link "Bldg Roof Drainage Roof drain, DWV PVC, 3" diam, 10' high" at bounding box center [491, 154] width 549 height 9
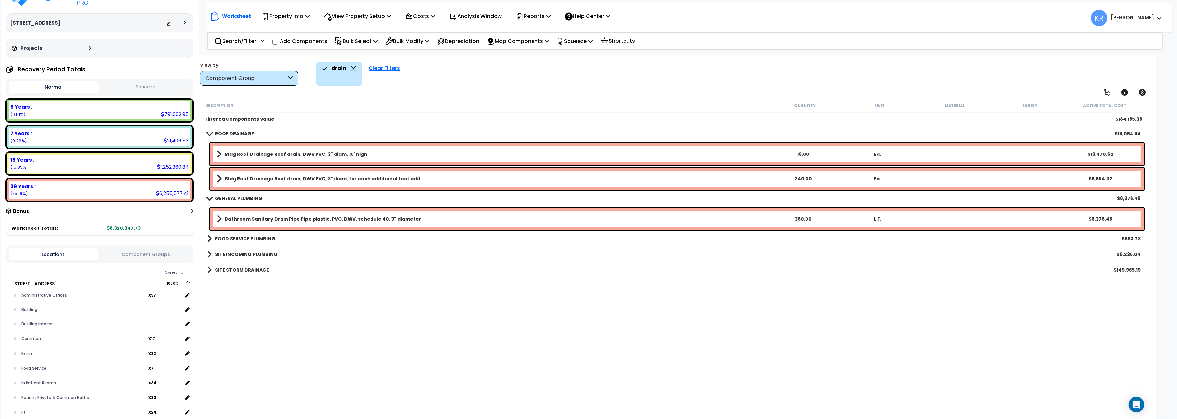
click at [237, 179] on b "Bldg Roof Drainage Roof drain, DWV PVC, 3" diam, for each additional foot add" at bounding box center [322, 178] width 195 height 7
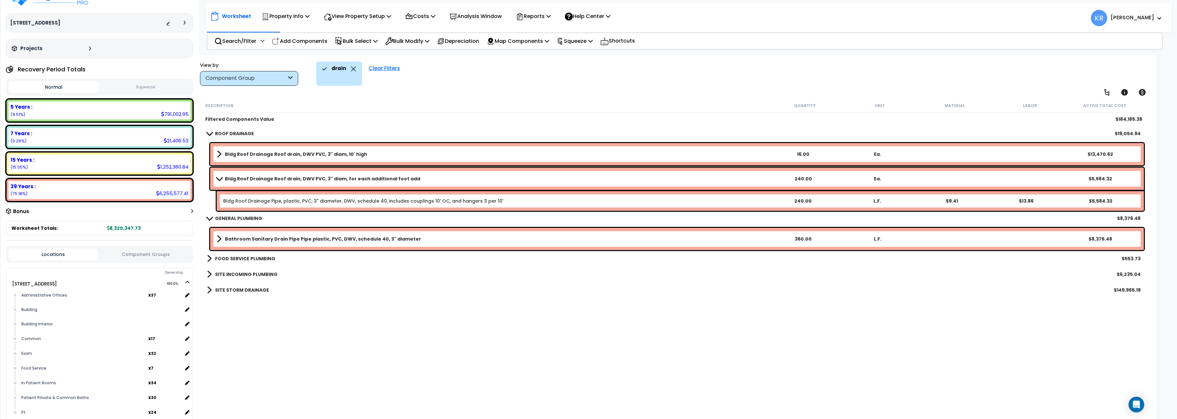
click at [237, 179] on b "Bldg Roof Drainage Roof drain, DWV PVC, 3" diam, for each additional foot add" at bounding box center [322, 178] width 195 height 7
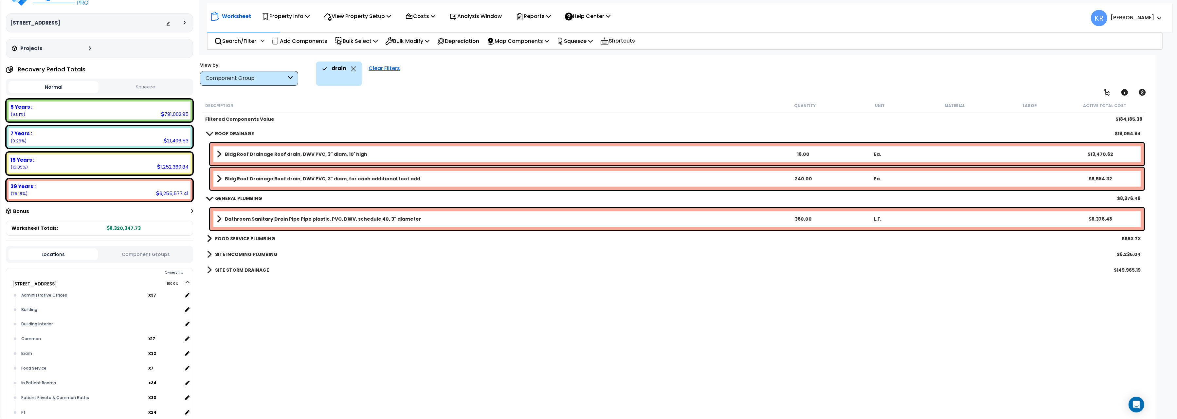
click at [237, 179] on b "Bldg Roof Drainage Roof drain, DWV PVC, 3" diam, for each additional foot add" at bounding box center [322, 178] width 195 height 7
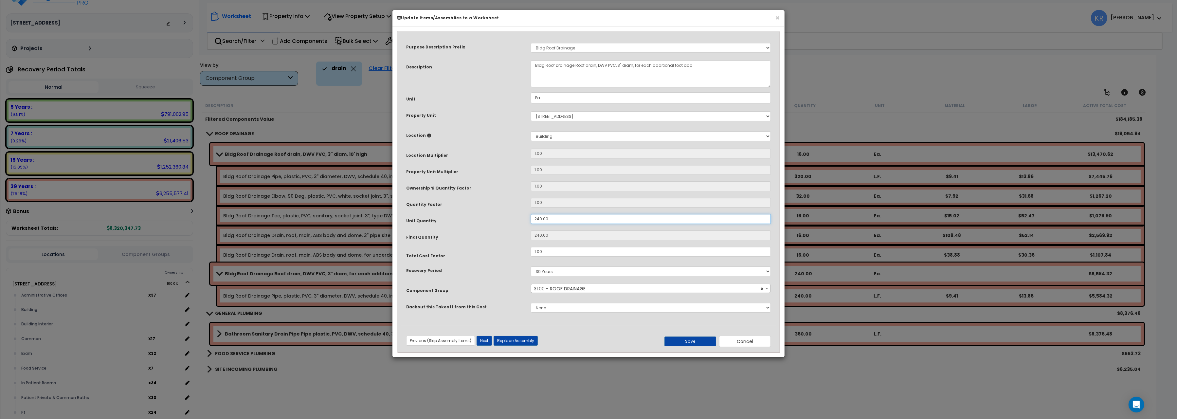
drag, startPoint x: 555, startPoint y: 222, endPoint x: 443, endPoint y: 203, distance: 113.9
click at [531, 214] on input "240.00" at bounding box center [651, 219] width 240 height 10
type input "8"
type input "80"
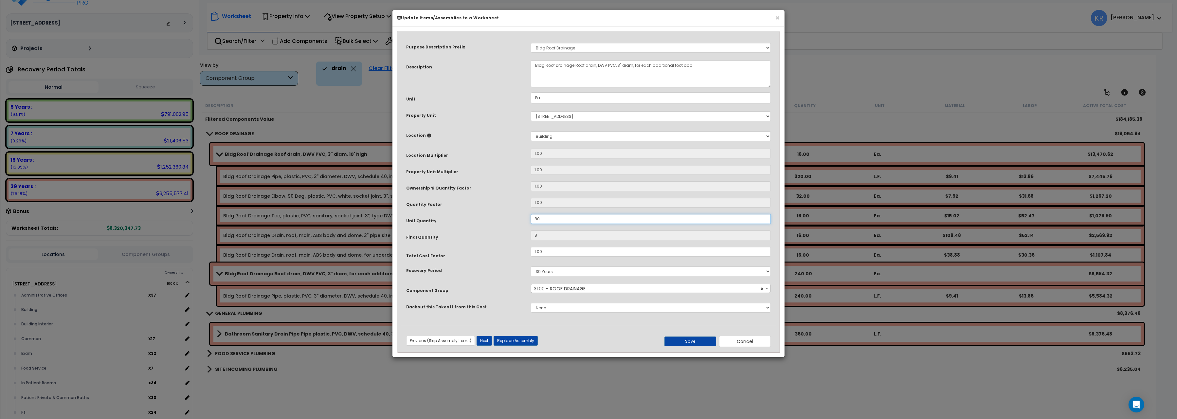
type input "80"
click at [696, 339] on button "Save" at bounding box center [690, 341] width 52 height 10
type input "80.00"
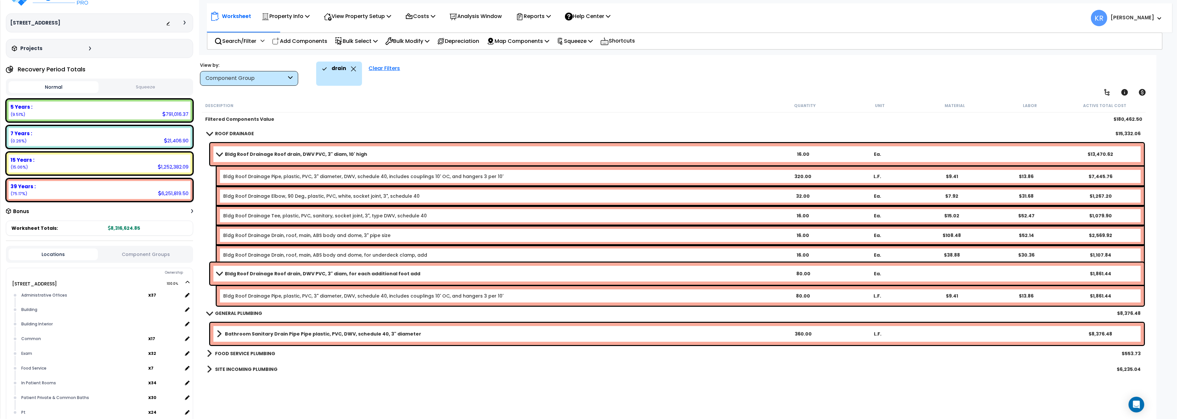
click at [222, 273] on span at bounding box center [219, 273] width 9 height 5
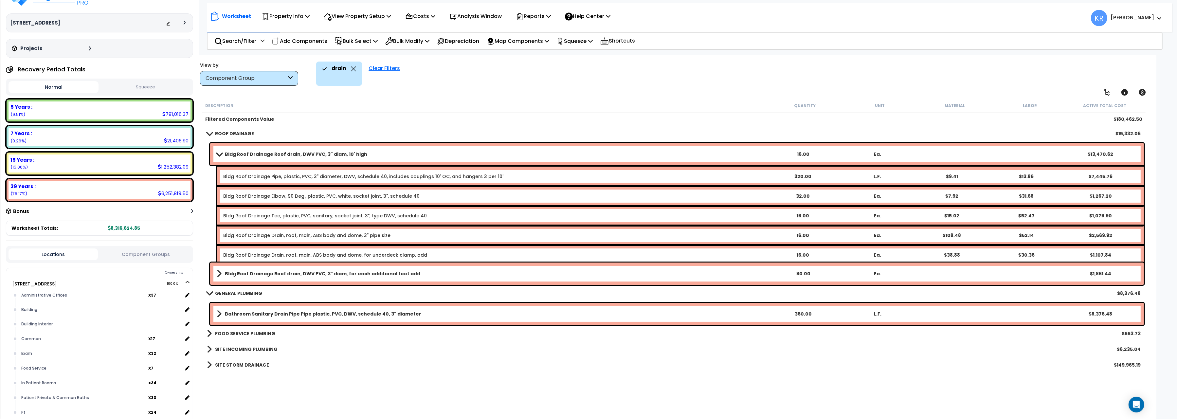
click at [223, 152] on link "Bldg Roof Drainage Roof drain, DWV PVC, 3" diam, 10' high" at bounding box center [491, 154] width 549 height 9
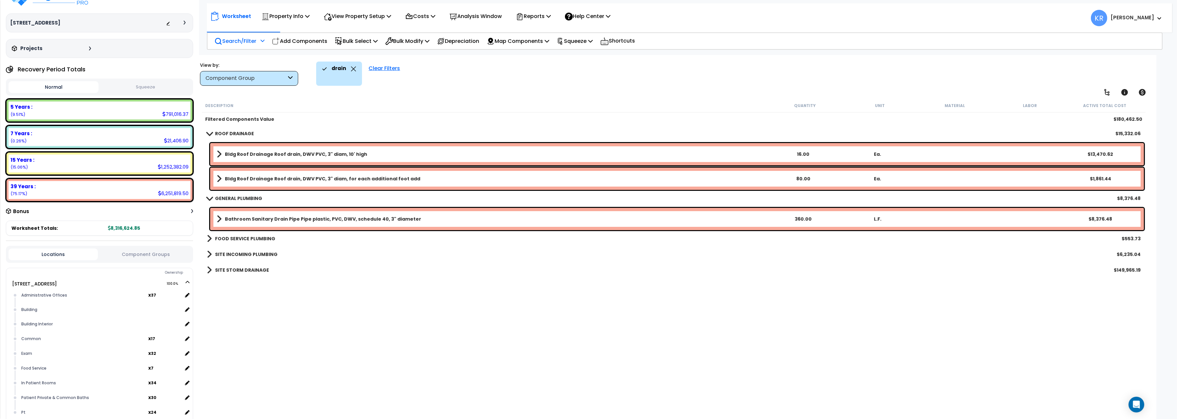
click at [229, 38] on p "Search/Filter" at bounding box center [235, 41] width 42 height 9
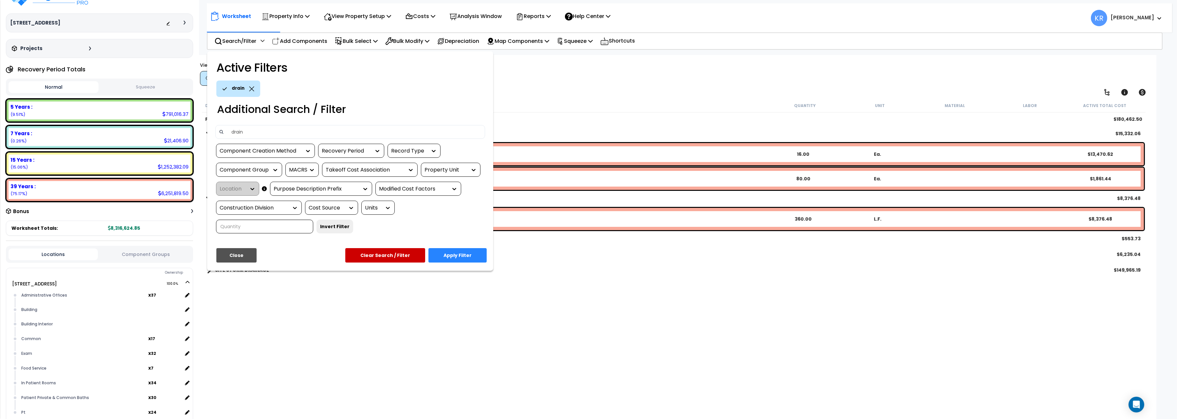
click at [249, 88] on icon at bounding box center [251, 88] width 5 height 5
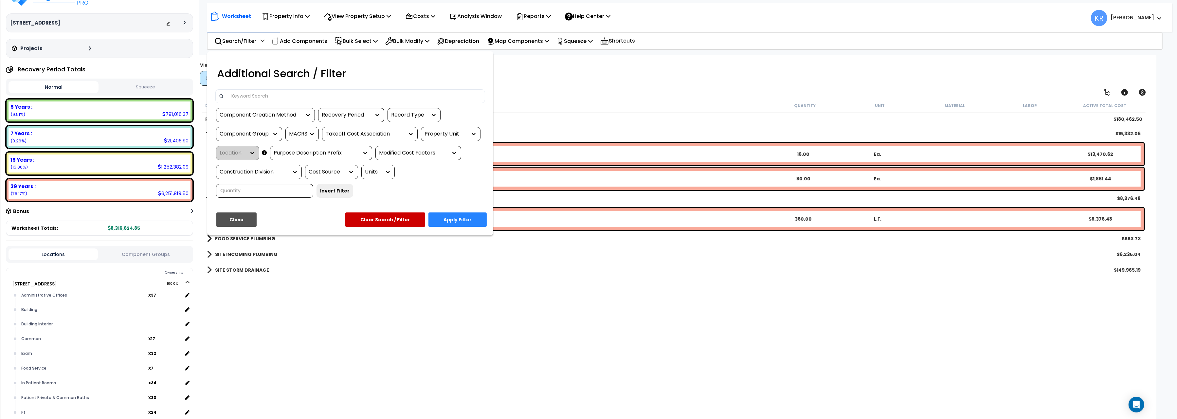
click at [250, 98] on input at bounding box center [354, 96] width 254 height 10
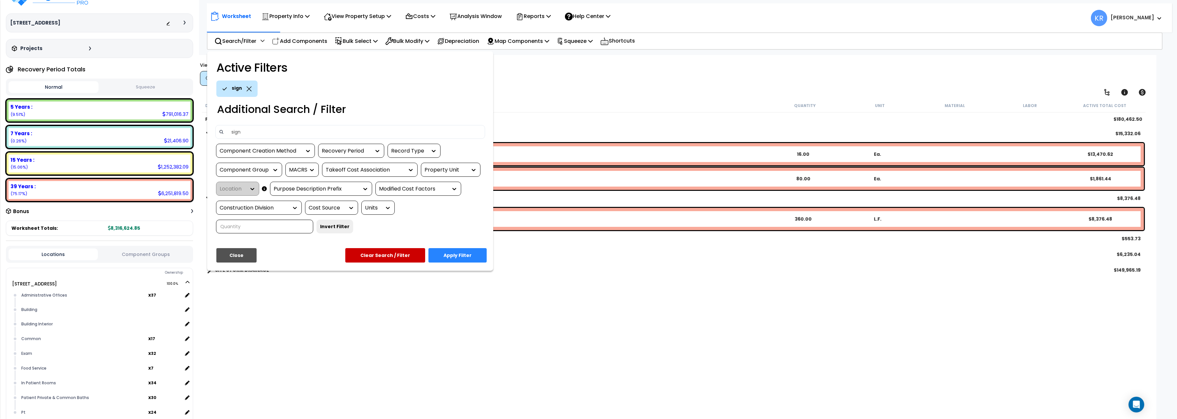
type input "sign"
click at [454, 254] on button "Apply Filter" at bounding box center [457, 255] width 58 height 14
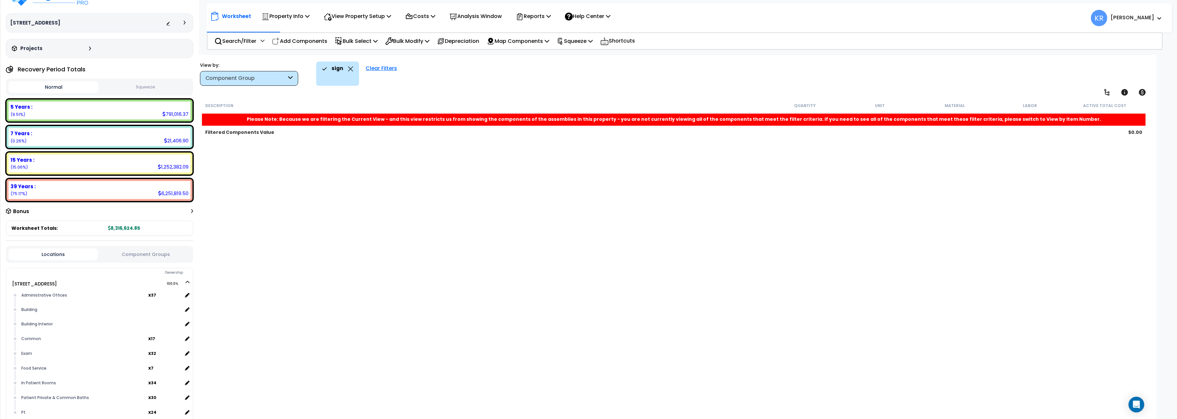
click at [371, 67] on div "Clear Filters" at bounding box center [381, 74] width 38 height 24
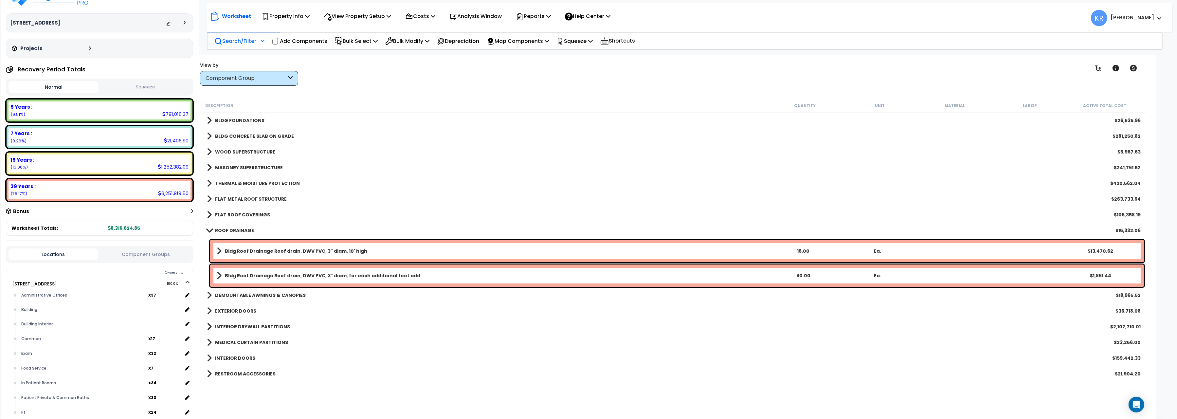
click at [234, 40] on p "Search/Filter" at bounding box center [235, 41] width 42 height 9
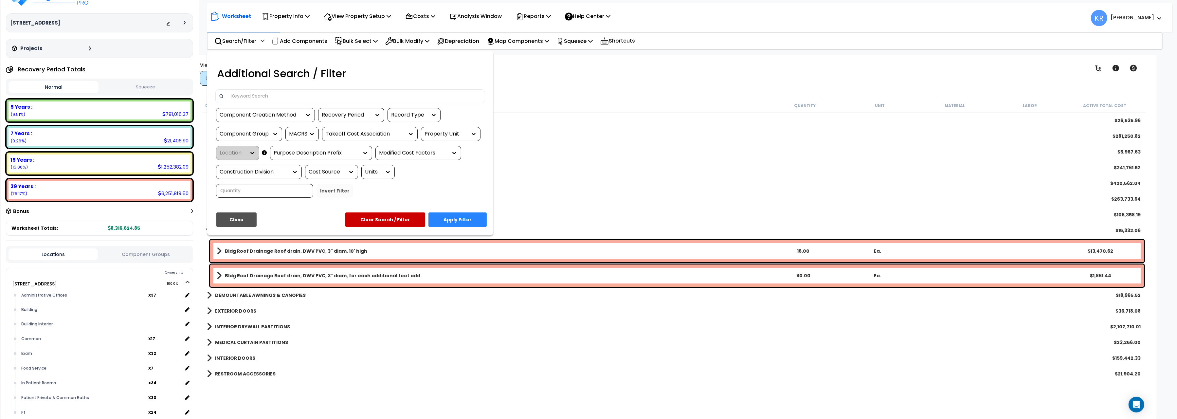
click at [288, 39] on div at bounding box center [588, 209] width 1177 height 419
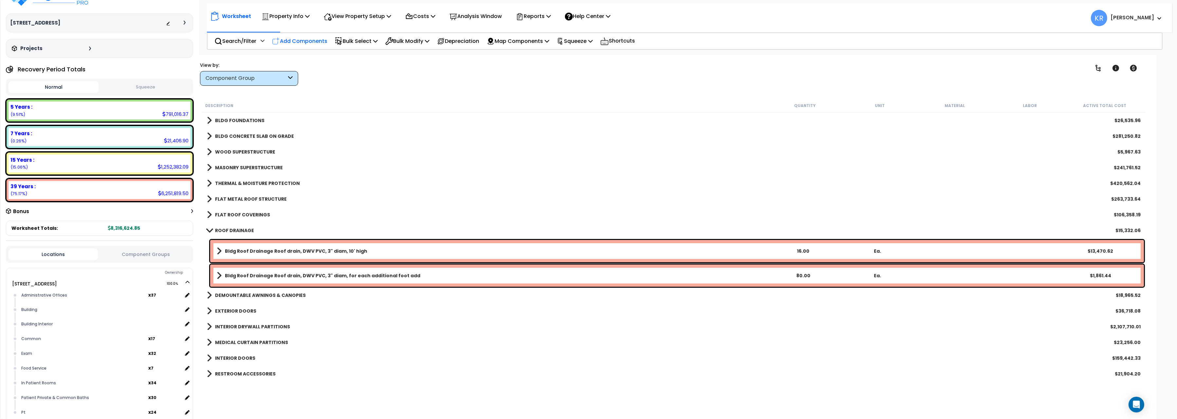
click at [284, 41] on p "Add Components" at bounding box center [299, 41] width 55 height 9
select select
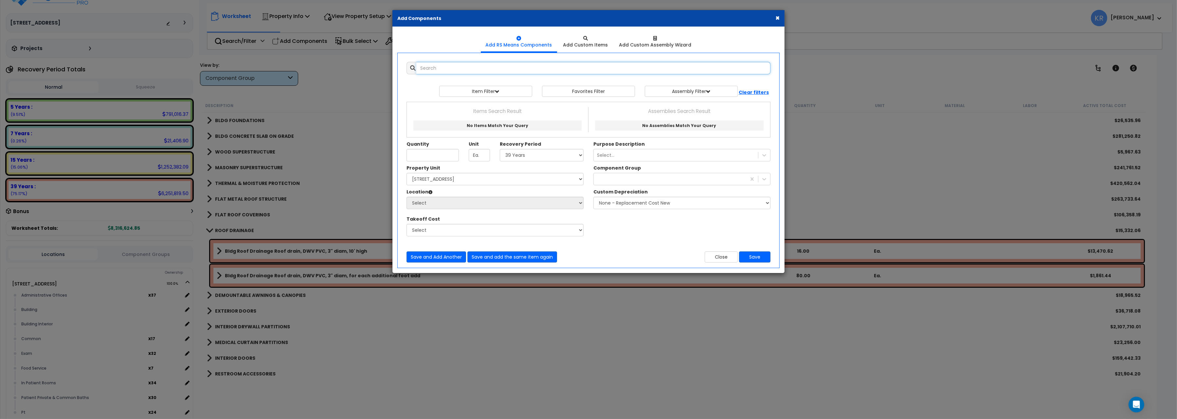
click at [465, 68] on input "text" at bounding box center [593, 68] width 354 height 12
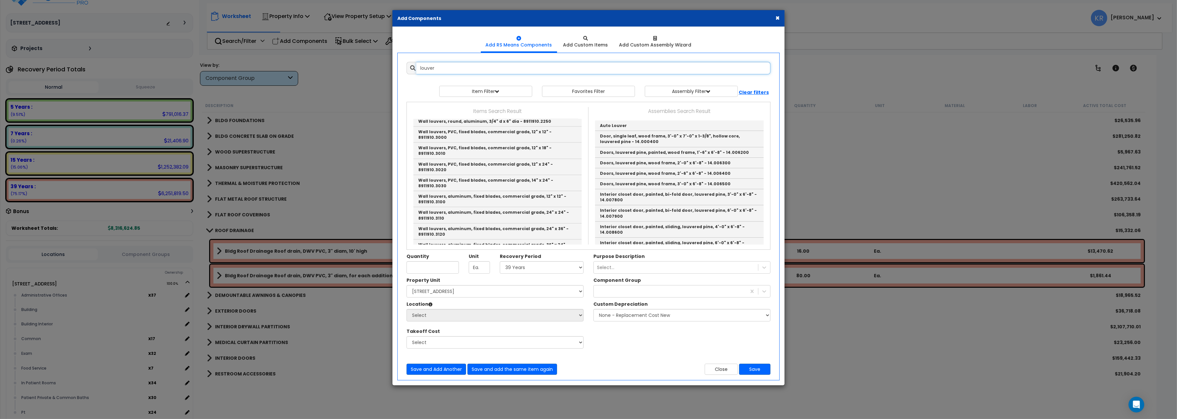
scroll to position [1134, 0]
click at [527, 331] on link "Wall louvers, aluminum, fixed blades, commercial grade, 60" x 60" - 8911910.3190" at bounding box center [497, 339] width 168 height 16
type input "Wall louvers, aluminum, fixed blades, commercial grade, 60" x 60" - 8911910.3190"
checkbox input "false"
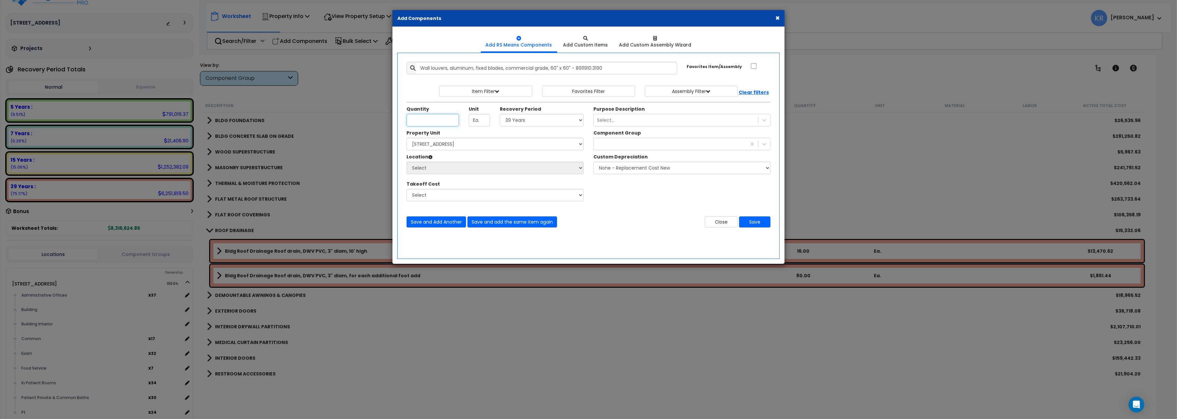
click at [425, 118] on input "Unit Quantity" at bounding box center [433, 120] width 52 height 12
type input "6"
click at [500, 114] on select "Select 5 Years 7 Years 15 Years 20 Years 39 Years 27.5 Year" at bounding box center [542, 120] width 84 height 12
select select "39Y"
click option "39 Years" at bounding box center [0, 0] width 0 height 0
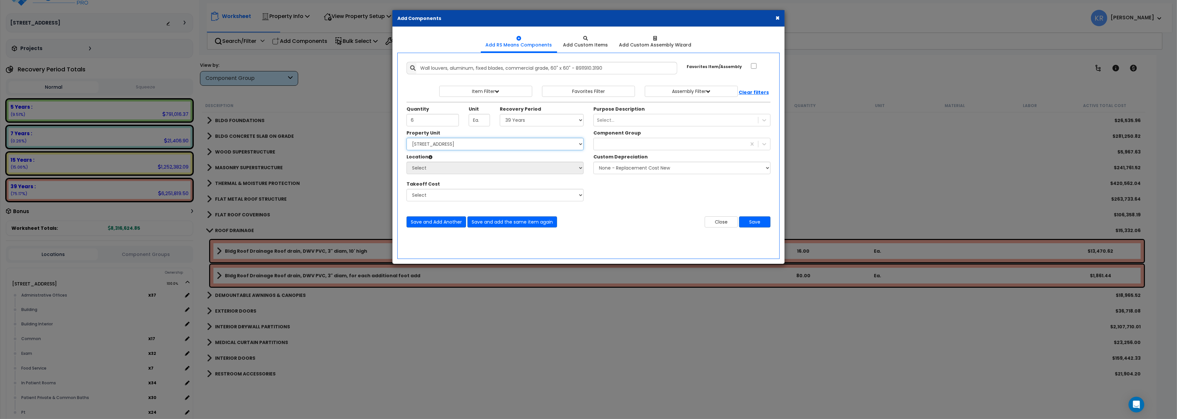
click at [407, 138] on select "Select [STREET_ADDRESS] Site Improvements" at bounding box center [495, 144] width 177 height 12
select select "162439"
click option "[STREET_ADDRESS]" at bounding box center [0, 0] width 0 height 0
click at [407, 162] on select "Select Administrative Offices Building Building Interior Common Exam Food Servi…" at bounding box center [495, 168] width 177 height 12
select select "6"
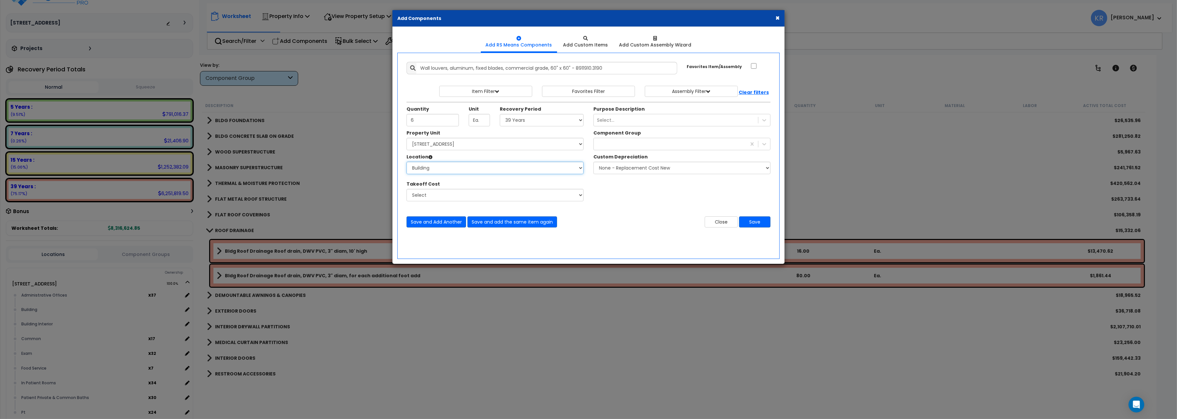
click option "Building" at bounding box center [0, 0] width 0 height 0
click at [635, 144] on div at bounding box center [670, 144] width 153 height 10
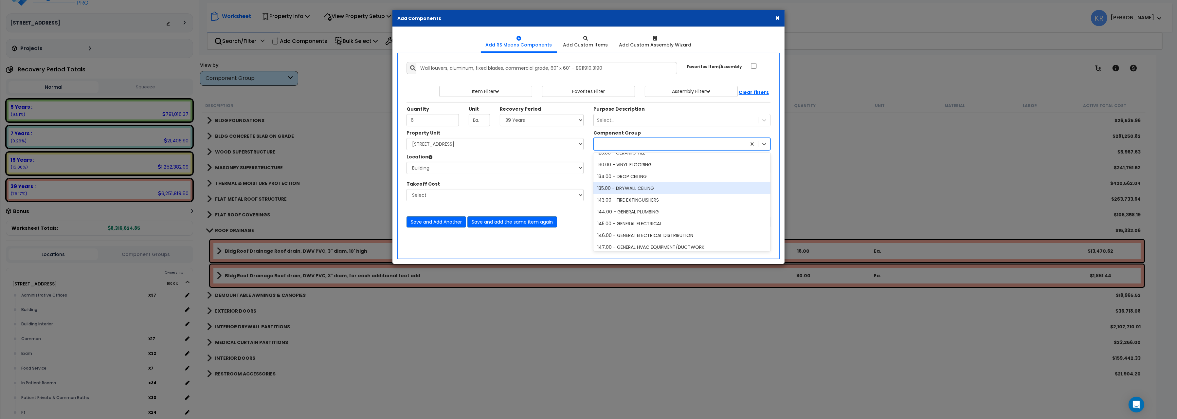
scroll to position [256, 0]
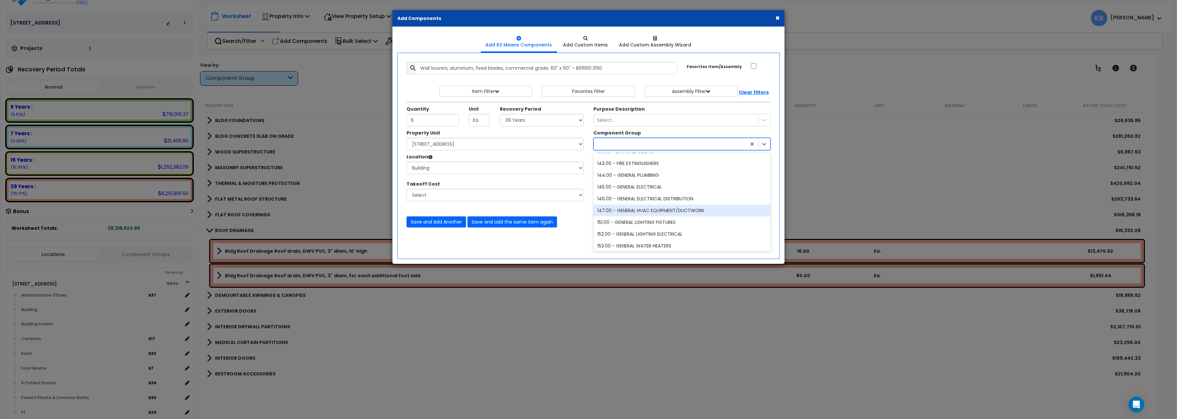
click at [659, 212] on div "147.00 - GENERAL HVAC EQUIPMENT/DUCTWORK" at bounding box center [681, 211] width 177 height 12
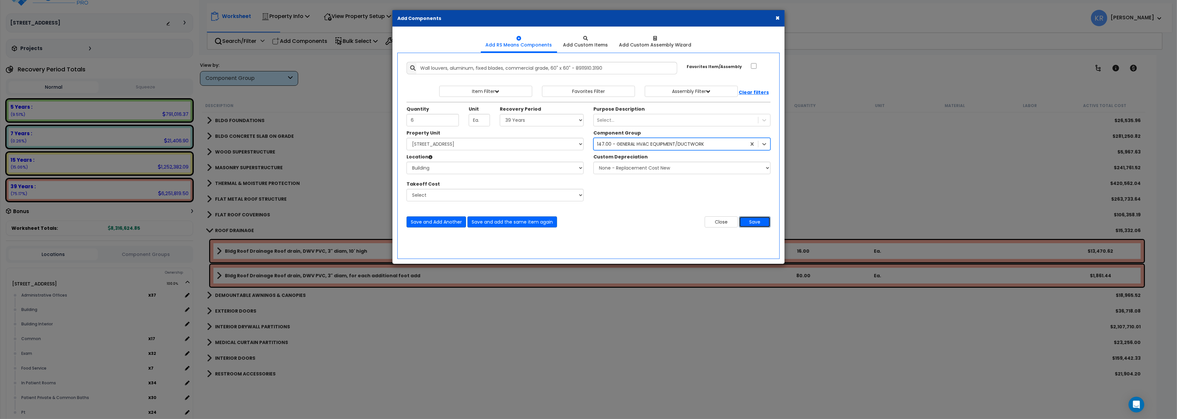
click at [754, 223] on button "Save" at bounding box center [754, 221] width 31 height 11
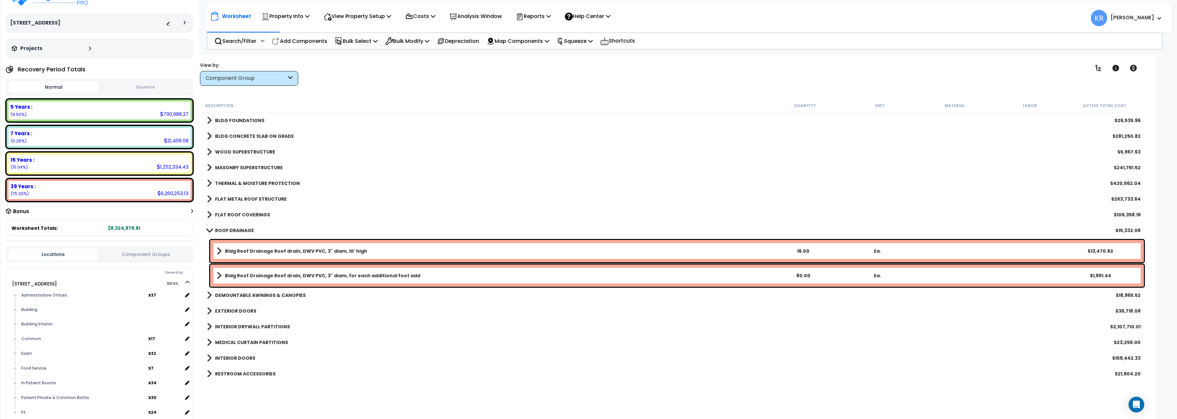
click at [219, 228] on b "ROOF DRAINAGE" at bounding box center [234, 230] width 39 height 7
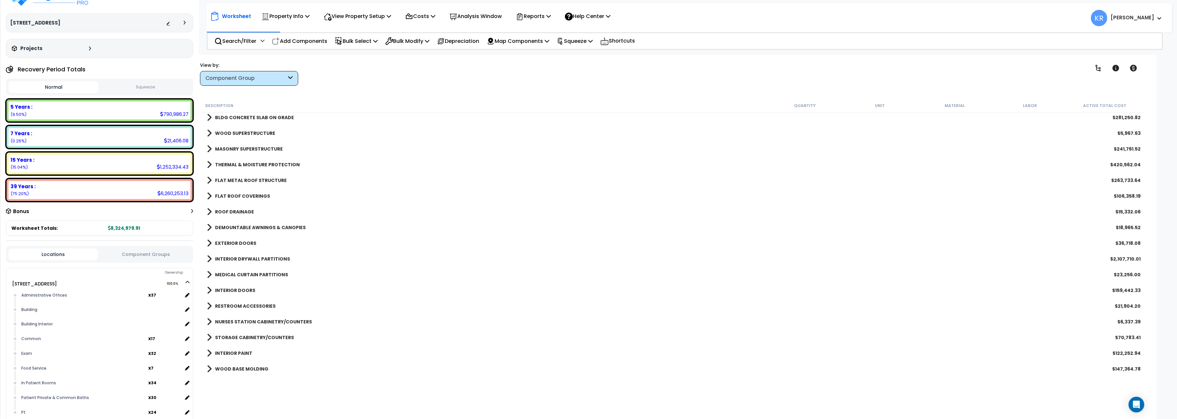
scroll to position [36, 0]
click at [257, 225] on div "EXTERIOR DOORS $36,718.08" at bounding box center [674, 226] width 940 height 16
click at [242, 223] on b "EXTERIOR DOORS" at bounding box center [235, 225] width 41 height 7
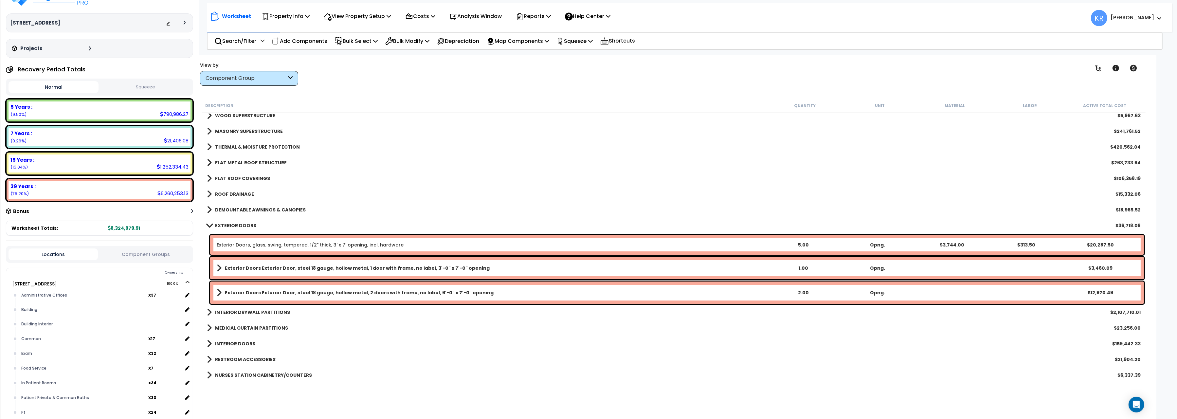
click at [241, 229] on link "EXTERIOR DOORS" at bounding box center [231, 225] width 49 height 9
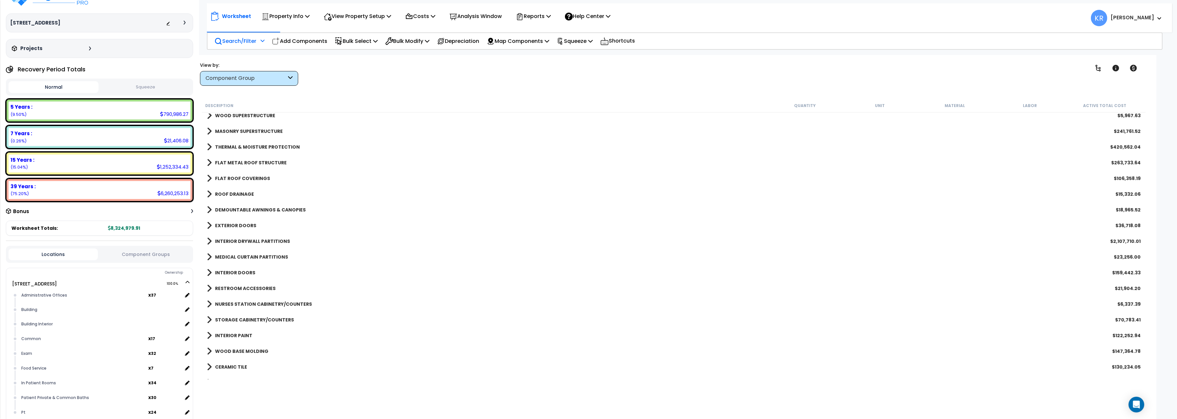
click at [230, 40] on p "Search/Filter" at bounding box center [235, 41] width 42 height 9
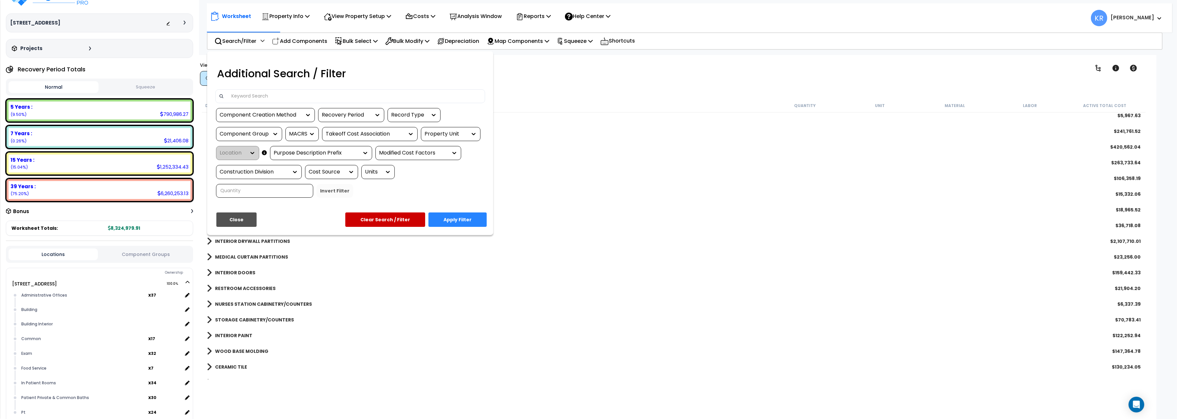
click at [257, 94] on input at bounding box center [354, 96] width 254 height 10
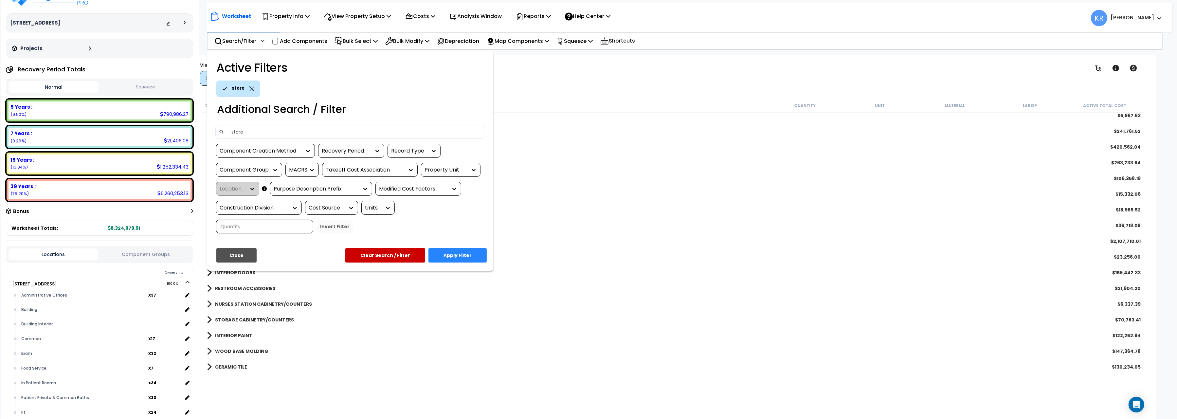
type input "store"
click at [457, 253] on button "Apply Filter" at bounding box center [457, 255] width 58 height 14
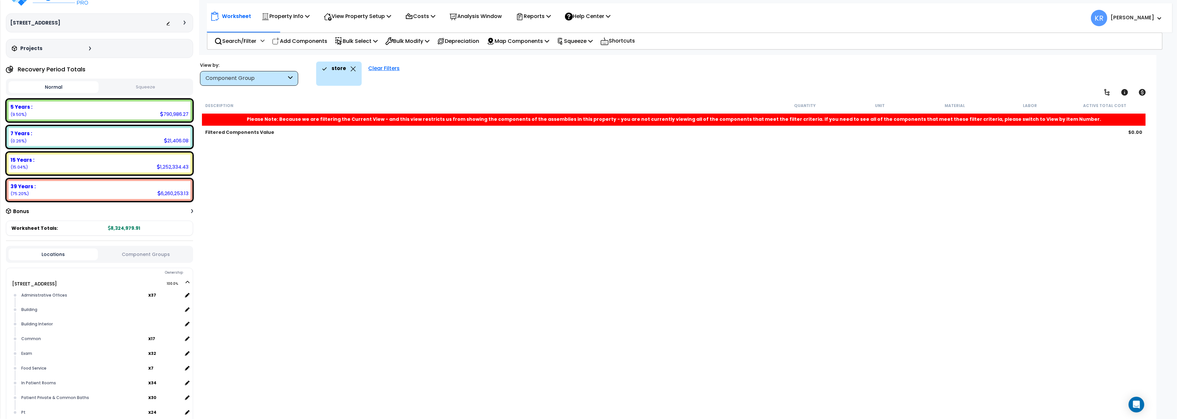
scroll to position [0, 0]
click at [244, 40] on p "Search/Filter" at bounding box center [235, 41] width 42 height 9
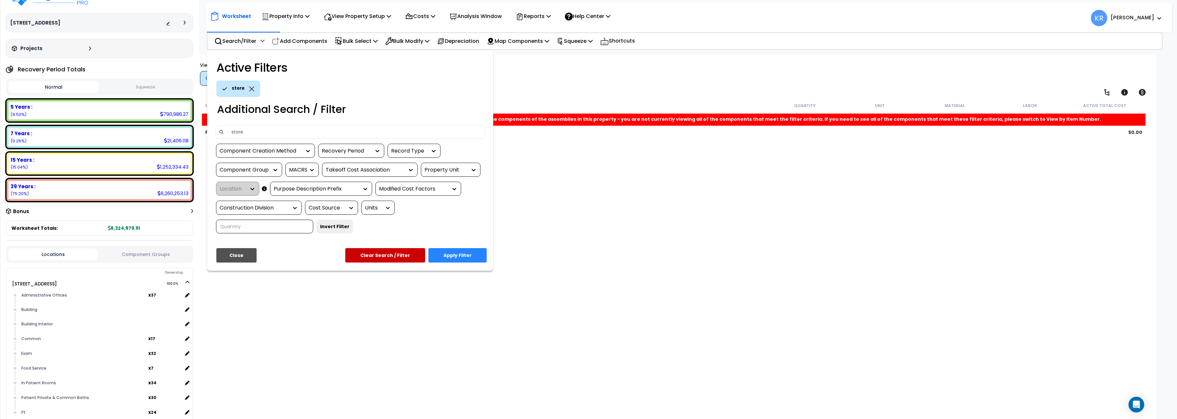
click at [382, 251] on button "Clear Search / Filter" at bounding box center [385, 255] width 80 height 14
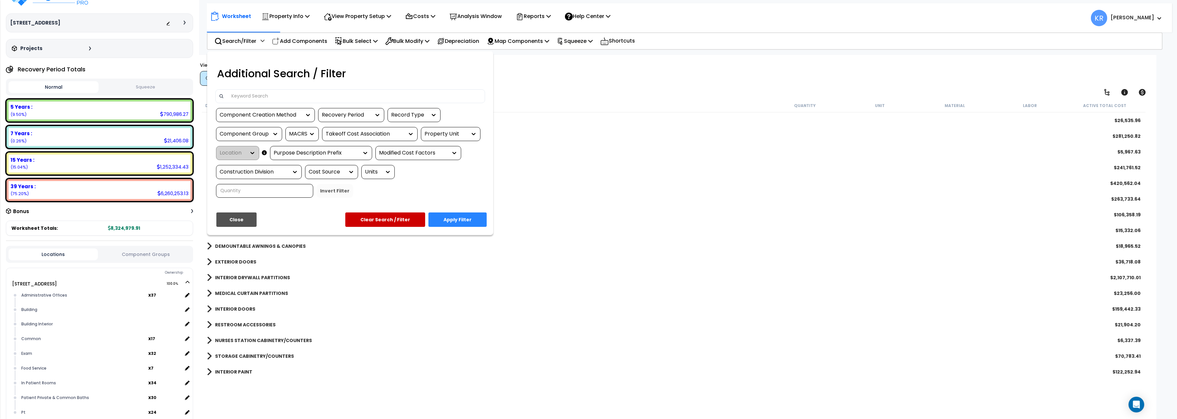
click at [241, 95] on input at bounding box center [354, 96] width 254 height 10
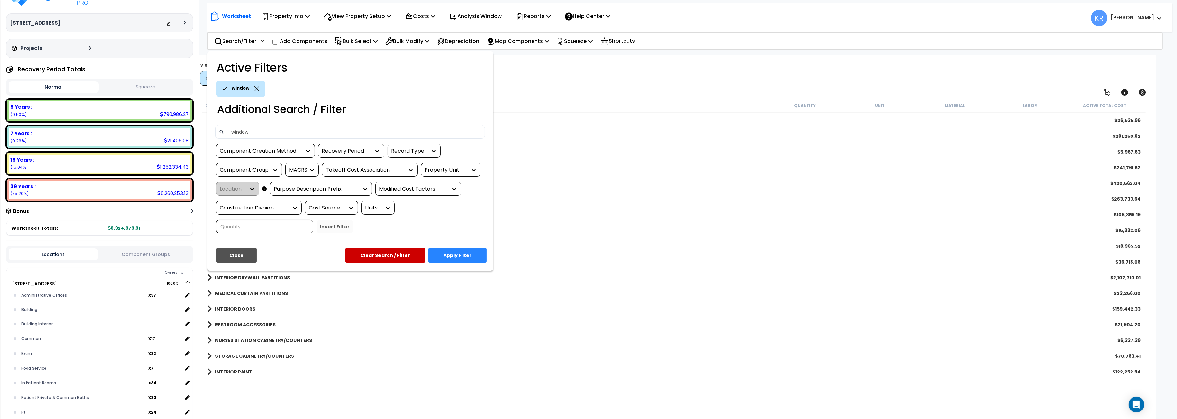
type input "window"
click at [458, 247] on div "Active Filters window Additional Search / Filter window Component Creation Meth…" at bounding box center [350, 161] width 286 height 220
click at [458, 253] on button "Apply Filter" at bounding box center [457, 255] width 58 height 14
